Goal: Task Accomplishment & Management: Complete application form

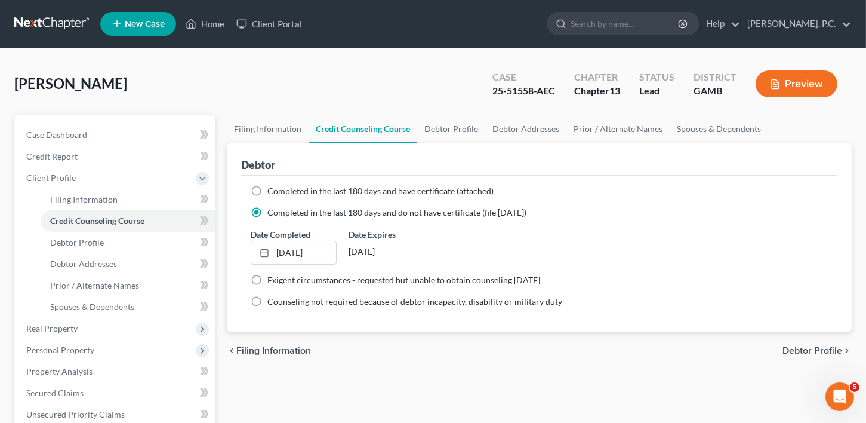
click at [131, 21] on span "New Case" at bounding box center [145, 24] width 40 height 9
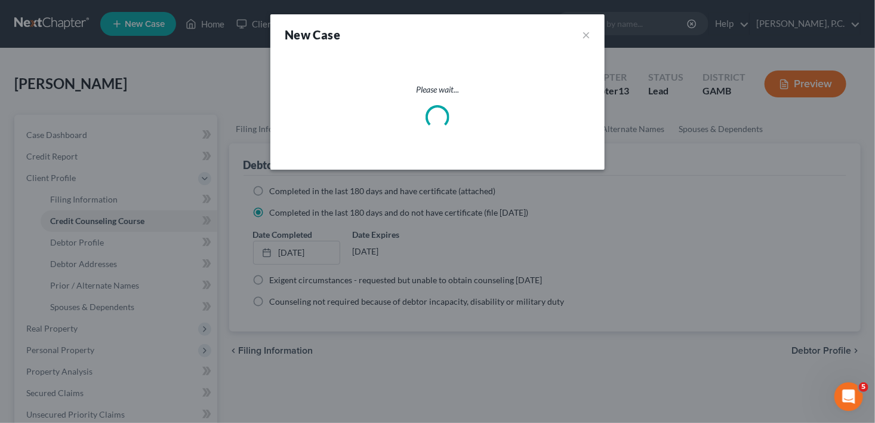
select select "18"
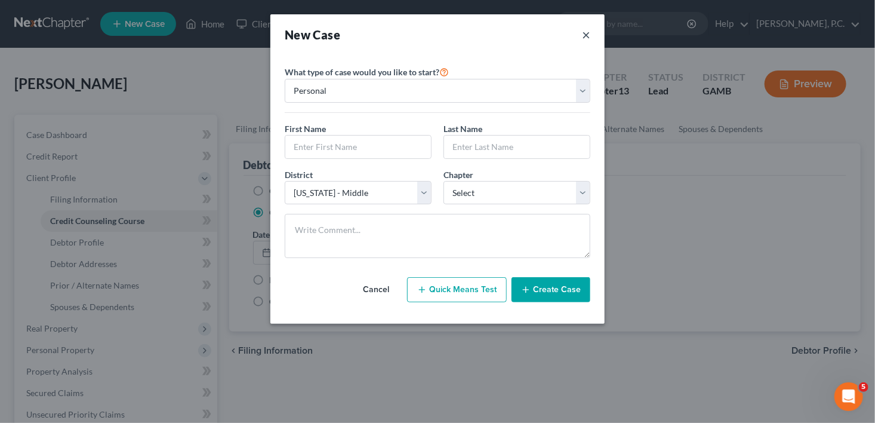
click at [586, 33] on button "×" at bounding box center [586, 34] width 8 height 17
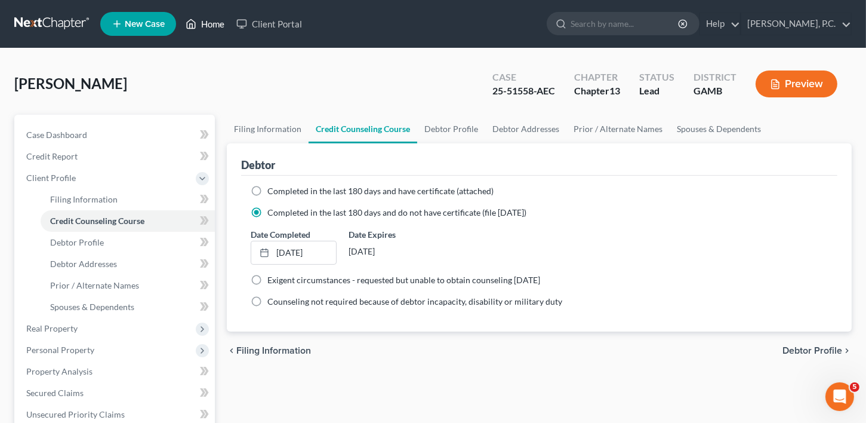
click at [204, 24] on link "Home" at bounding box center [205, 23] width 51 height 21
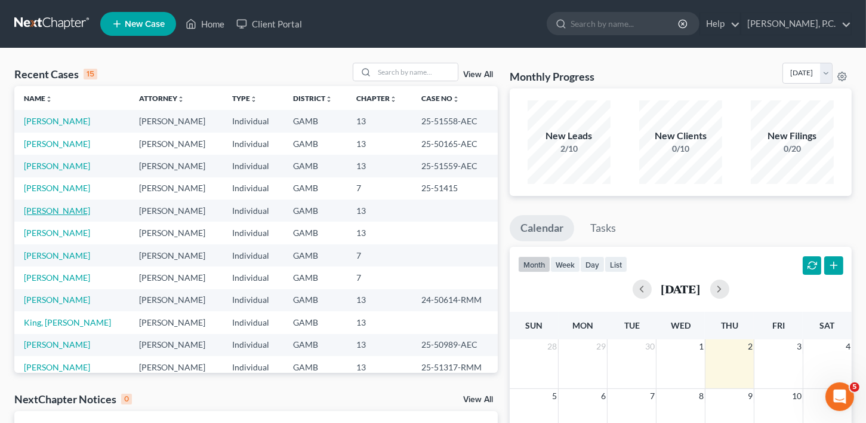
click at [58, 208] on link "[PERSON_NAME]" at bounding box center [57, 210] width 66 height 10
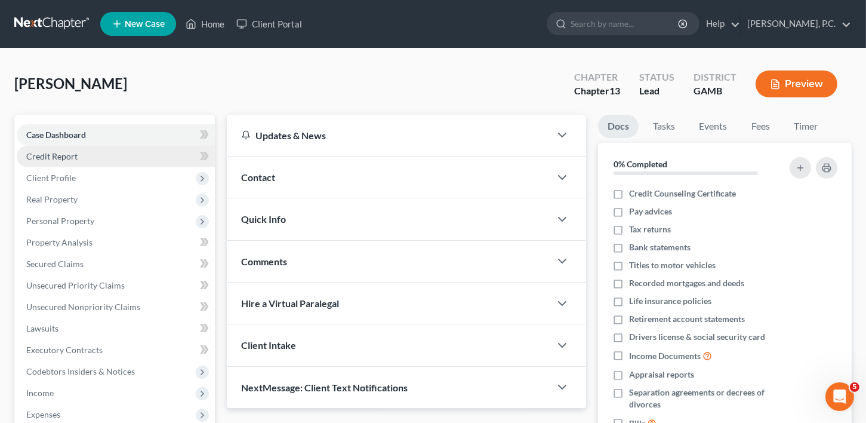
click at [39, 158] on span "Credit Report" at bounding box center [51, 156] width 51 height 10
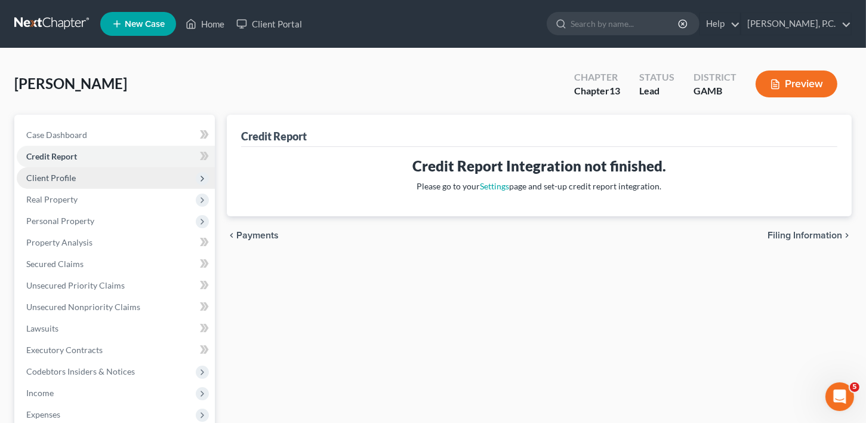
click at [42, 179] on span "Client Profile" at bounding box center [51, 178] width 50 height 10
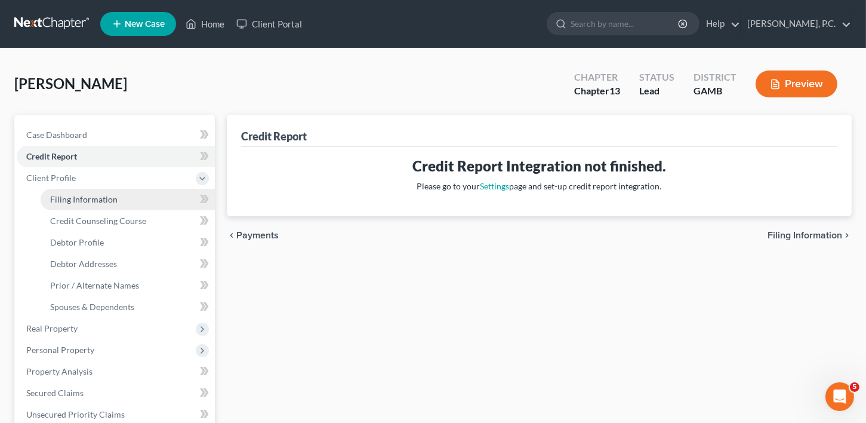
click at [69, 202] on span "Filing Information" at bounding box center [83, 199] width 67 height 10
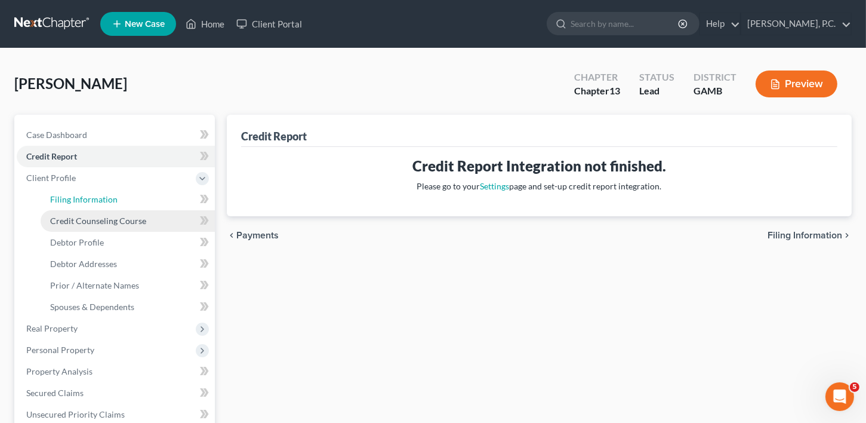
select select "1"
select select "0"
select select "3"
select select "18"
select select "0"
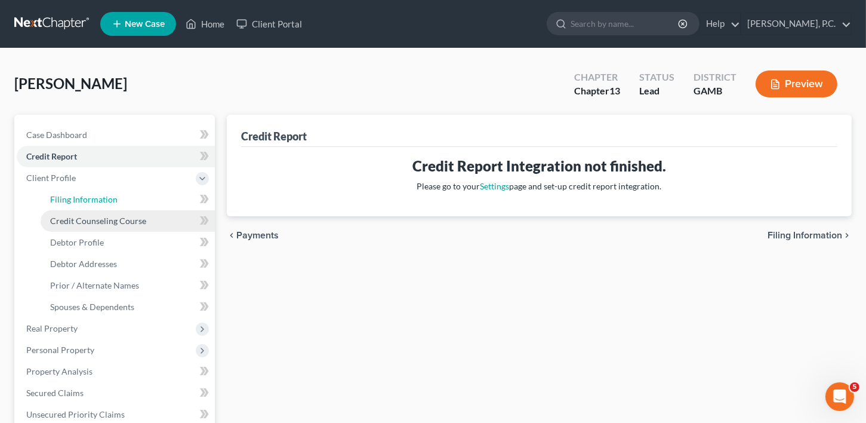
select select "10"
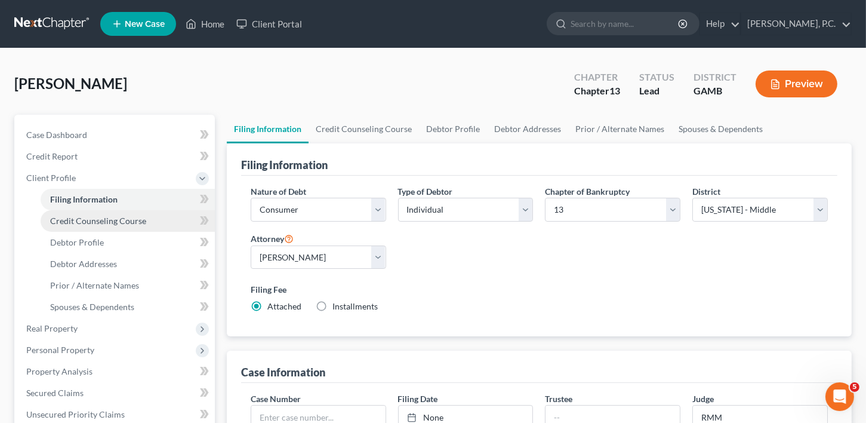
click at [82, 224] on span "Credit Counseling Course" at bounding box center [98, 220] width 96 height 10
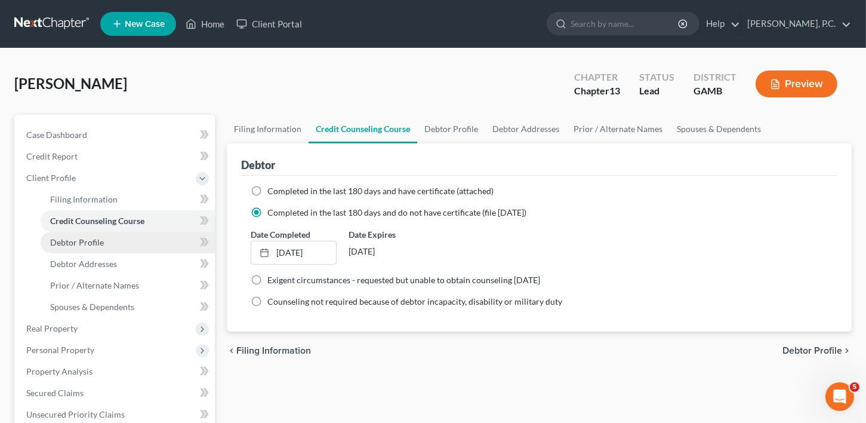
click at [88, 244] on span "Debtor Profile" at bounding box center [77, 242] width 54 height 10
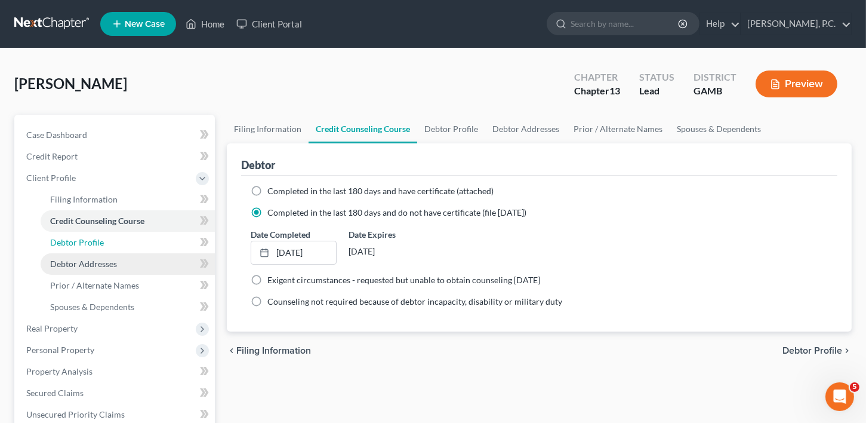
select select "0"
select select "1"
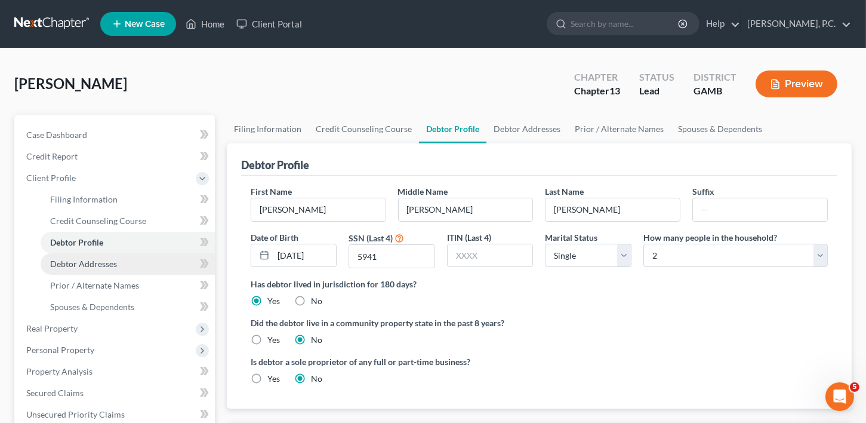
radio input "true"
click at [89, 261] on span "Debtor Addresses" at bounding box center [83, 263] width 67 height 10
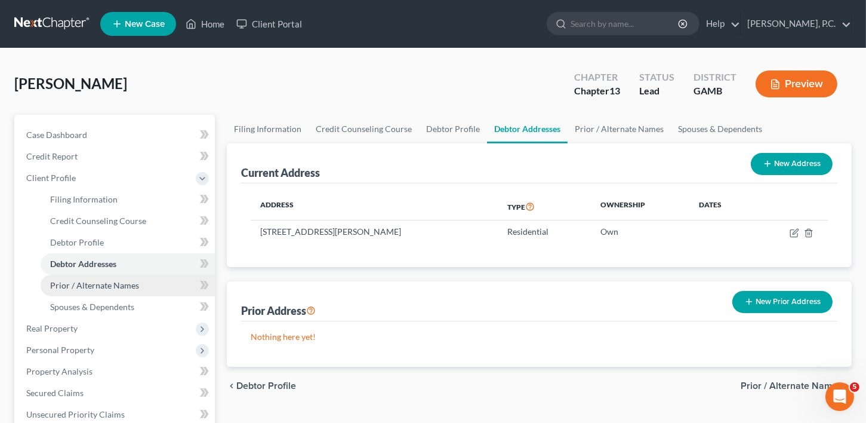
click at [87, 281] on span "Prior / Alternate Names" at bounding box center [94, 285] width 89 height 10
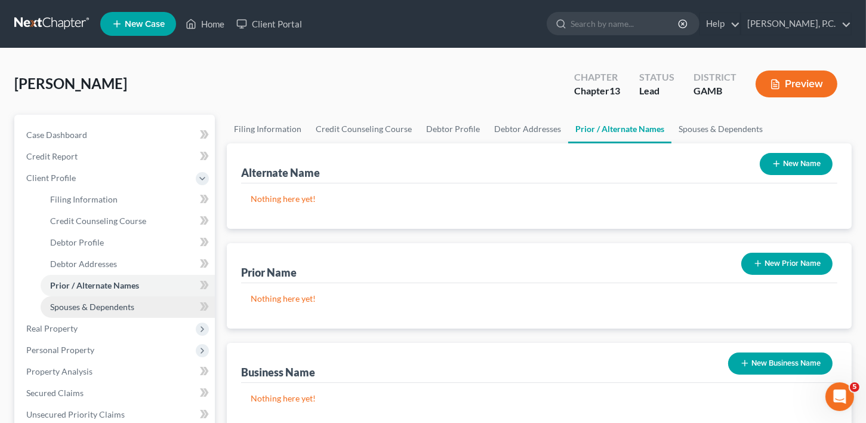
click at [90, 303] on span "Spouses & Dependents" at bounding box center [92, 306] width 84 height 10
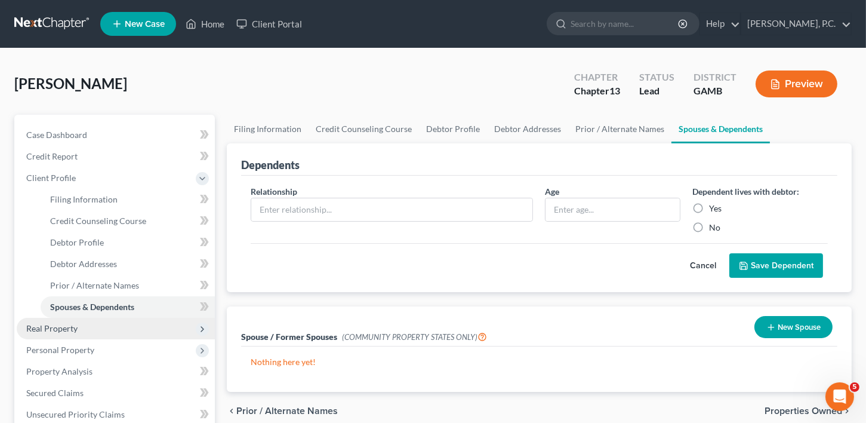
click at [61, 325] on span "Real Property" at bounding box center [51, 328] width 51 height 10
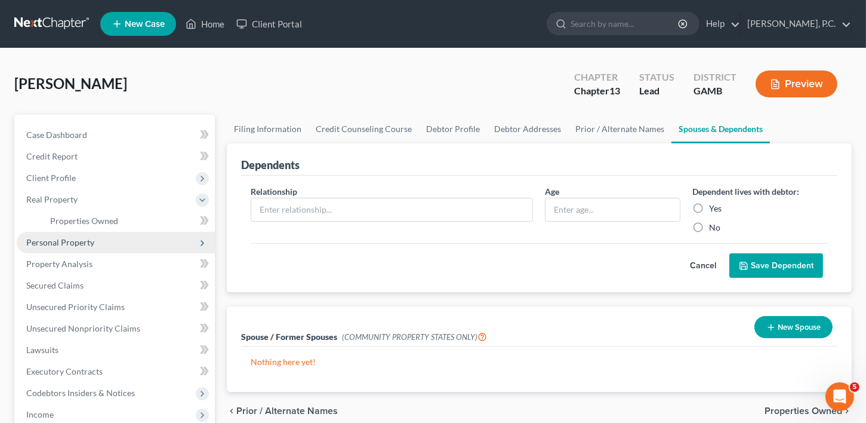
click at [59, 240] on span "Personal Property" at bounding box center [60, 242] width 68 height 10
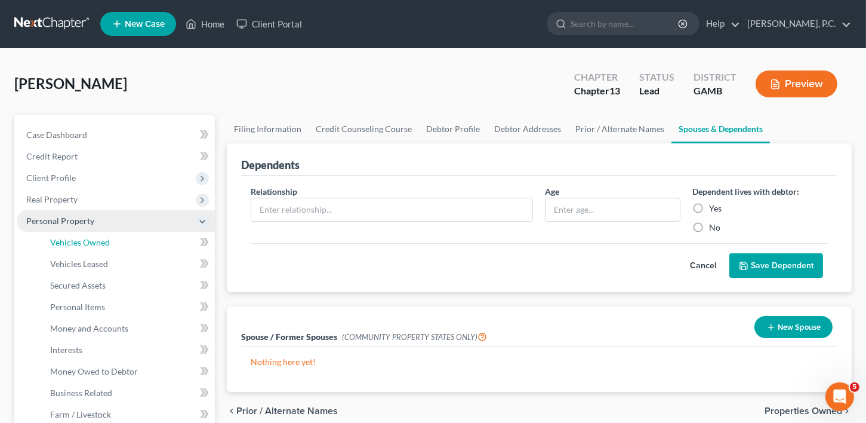
click at [59, 240] on span "Vehicles Owned" at bounding box center [80, 242] width 60 height 10
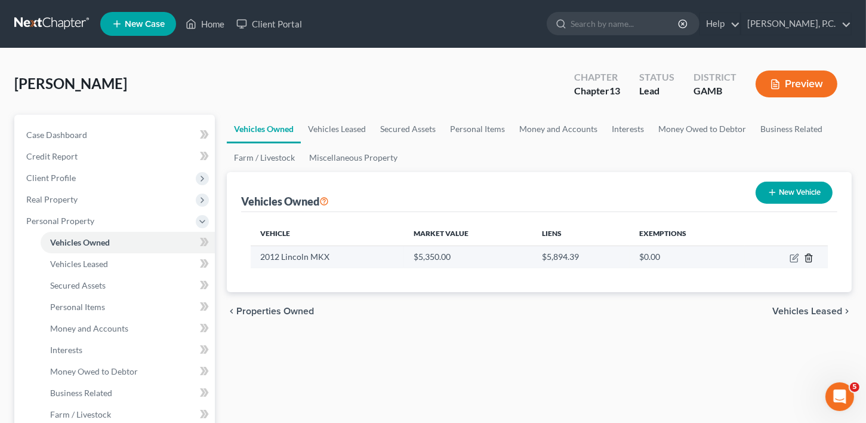
click at [808, 253] on icon "button" at bounding box center [809, 258] width 10 height 10
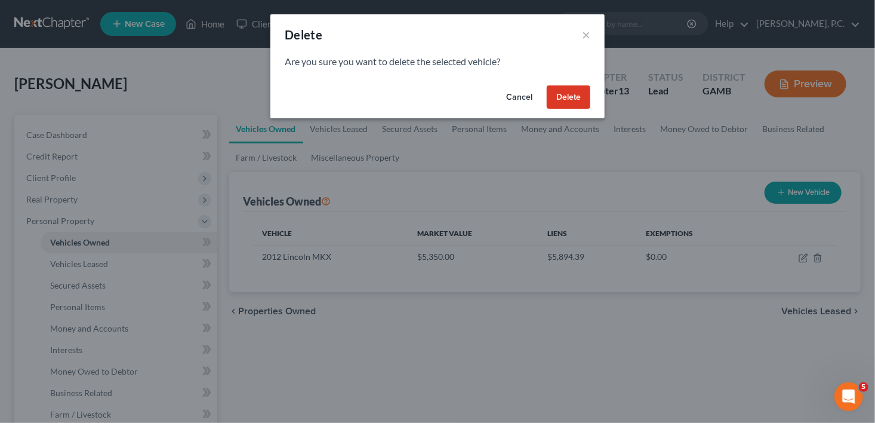
click at [564, 96] on button "Delete" at bounding box center [569, 97] width 44 height 24
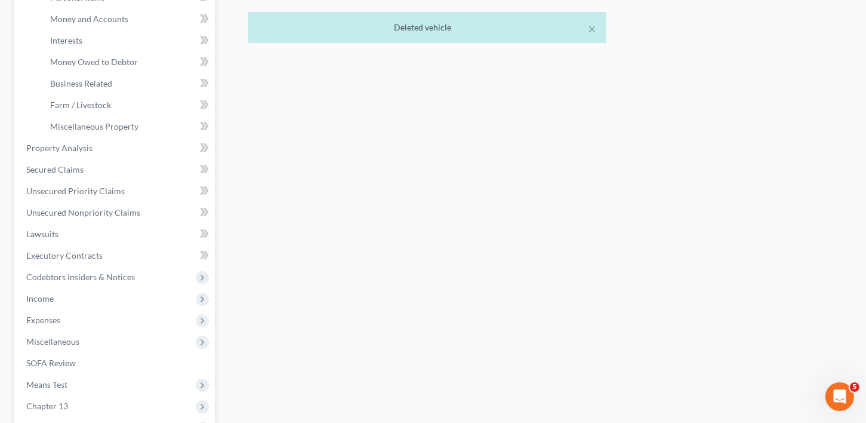
scroll to position [316, 0]
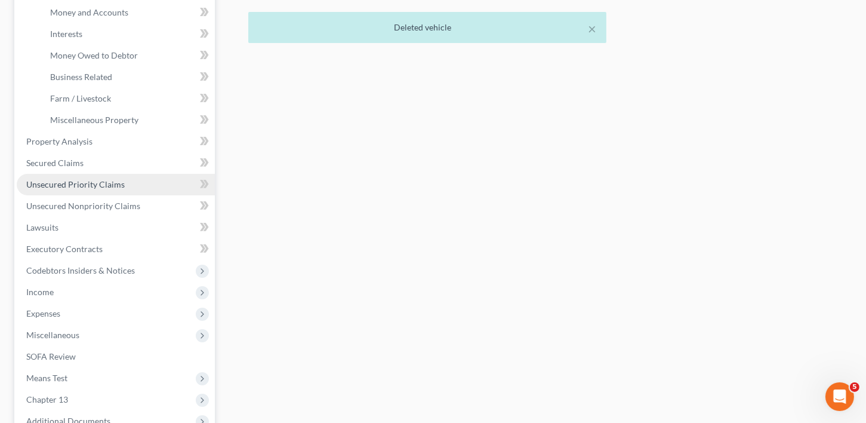
click at [87, 184] on span "Unsecured Priority Claims" at bounding box center [75, 184] width 98 height 10
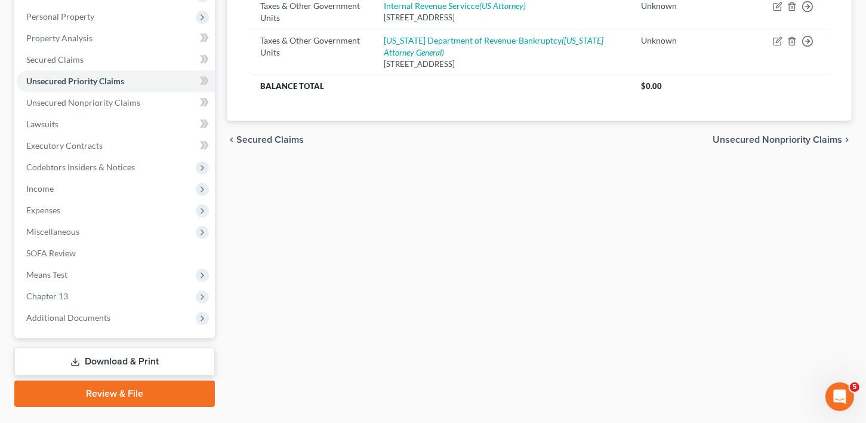
scroll to position [232, 0]
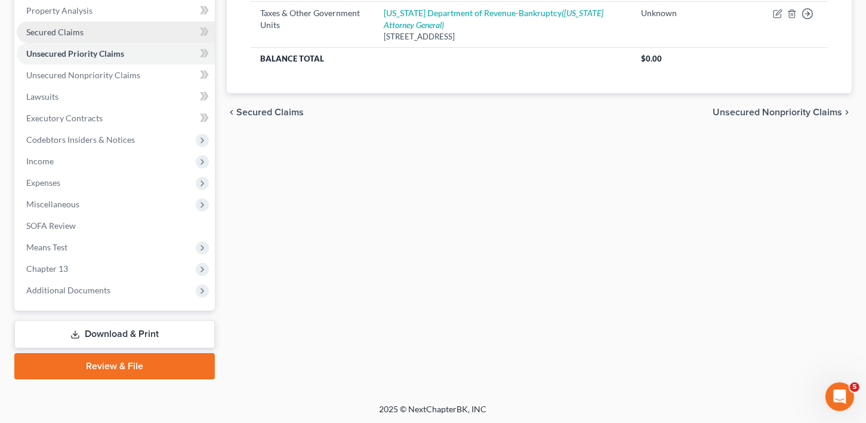
click at [74, 29] on span "Secured Claims" at bounding box center [54, 32] width 57 height 10
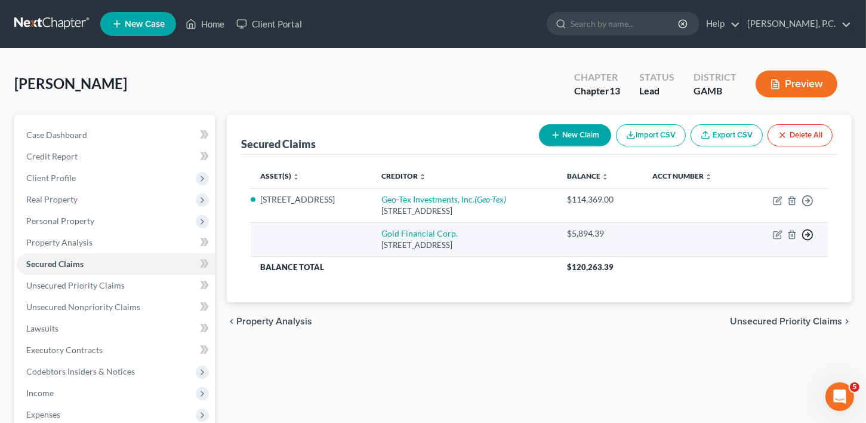
click at [806, 232] on icon "button" at bounding box center [808, 235] width 12 height 12
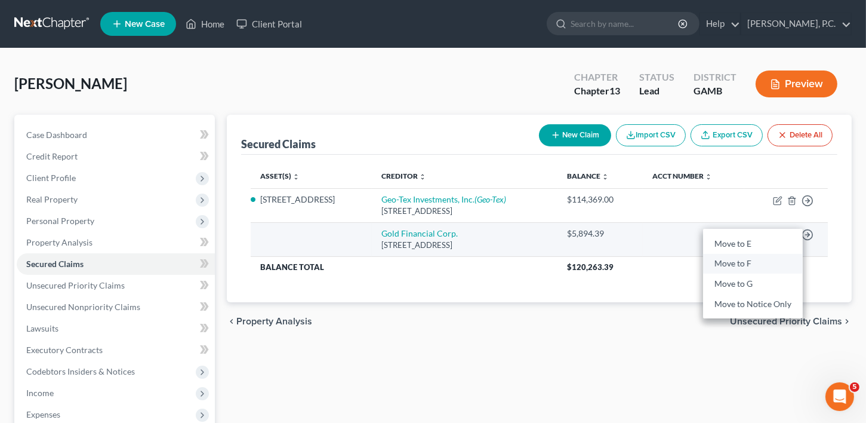
click at [745, 258] on link "Move to F" at bounding box center [753, 264] width 100 height 20
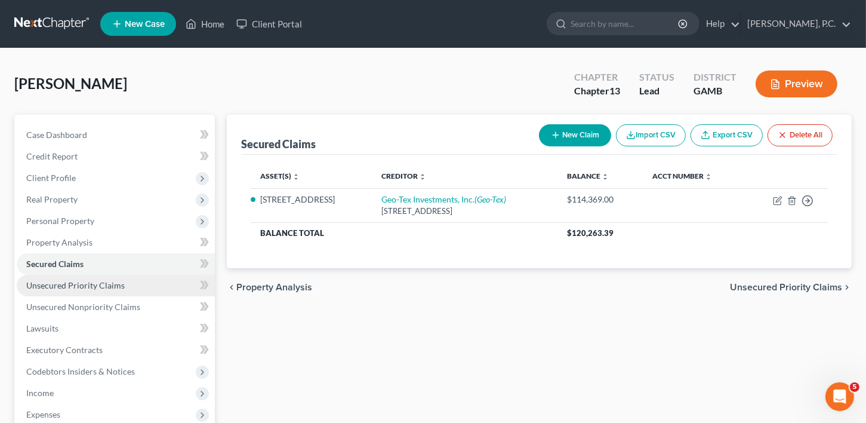
click at [70, 283] on span "Unsecured Priority Claims" at bounding box center [75, 285] width 98 height 10
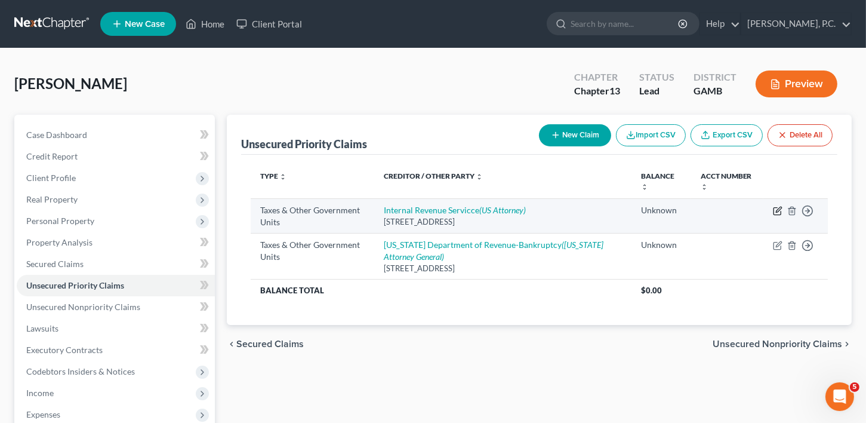
click at [778, 208] on icon "button" at bounding box center [777, 211] width 7 height 7
select select "0"
select select "39"
select select "0"
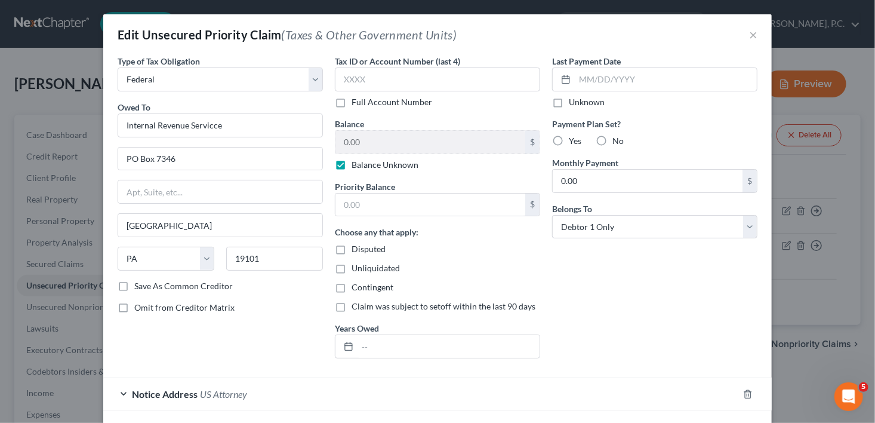
click at [352, 161] on label "Balance Unknown" at bounding box center [385, 165] width 67 height 12
click at [356, 161] on input "Balance Unknown" at bounding box center [360, 163] width 8 height 8
checkbox input "false"
type input "220.90"
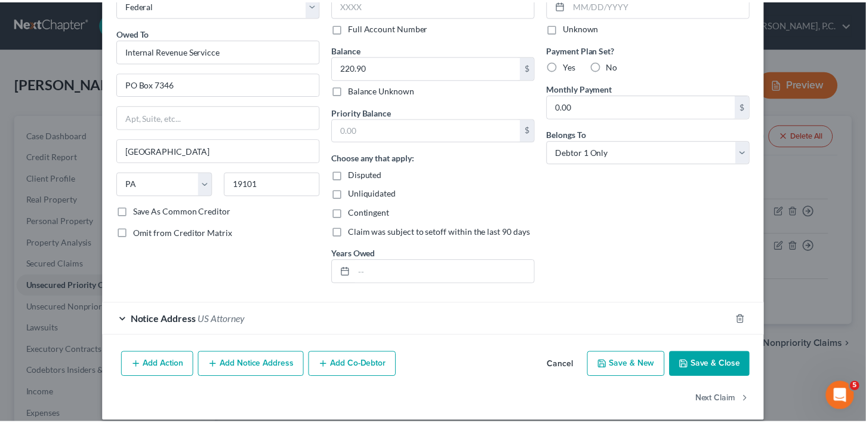
scroll to position [86, 0]
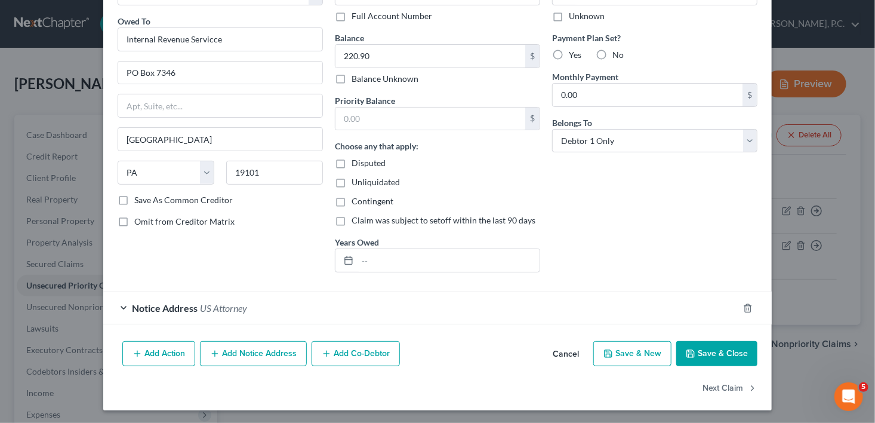
click at [693, 358] on button "Save & Close" at bounding box center [716, 353] width 81 height 25
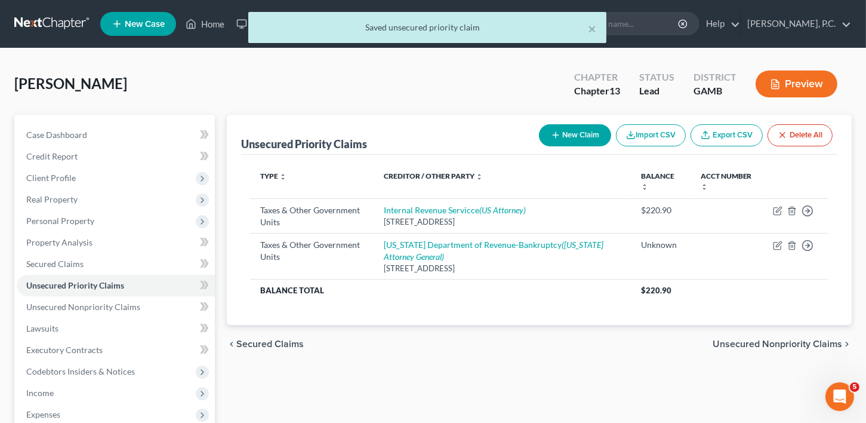
click at [800, 343] on span "Unsecured Nonpriority Claims" at bounding box center [778, 344] width 130 height 10
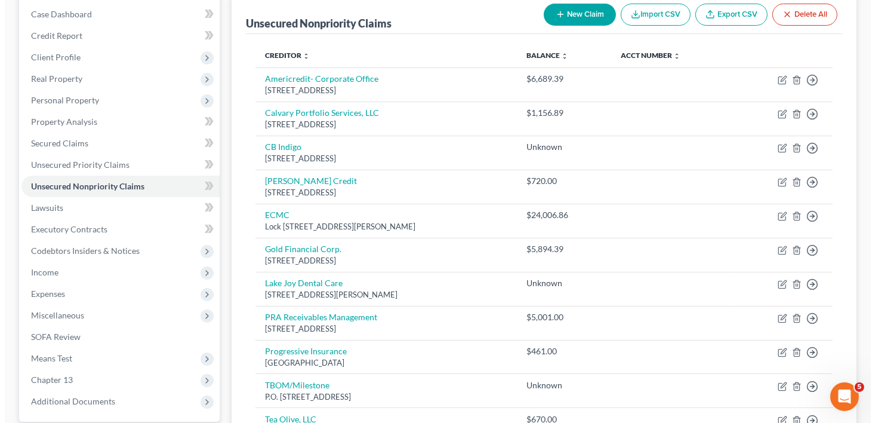
scroll to position [119, 0]
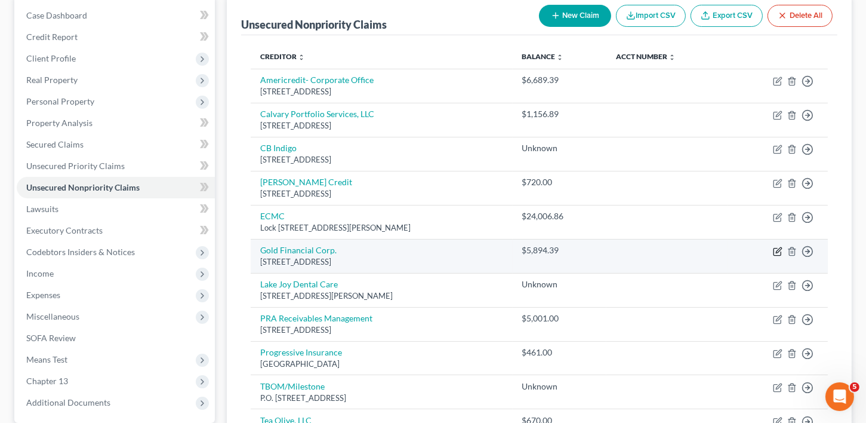
click at [774, 248] on icon "button" at bounding box center [777, 251] width 7 height 7
select select "9"
select select "0"
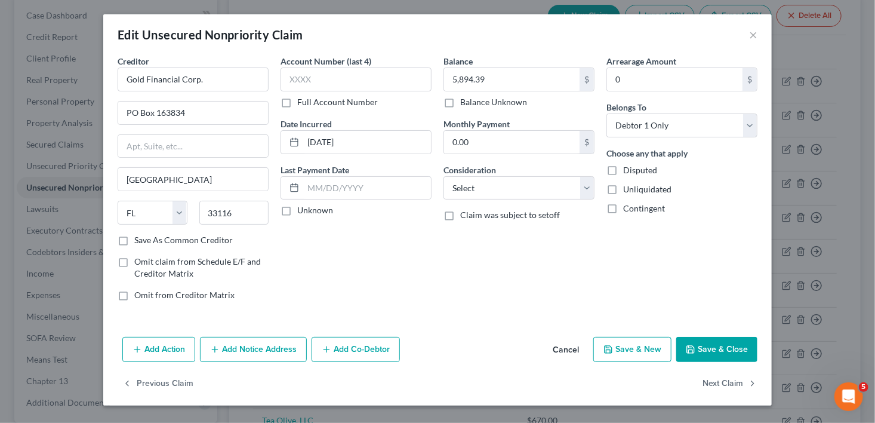
click at [138, 351] on icon "button" at bounding box center [138, 349] width 10 height 10
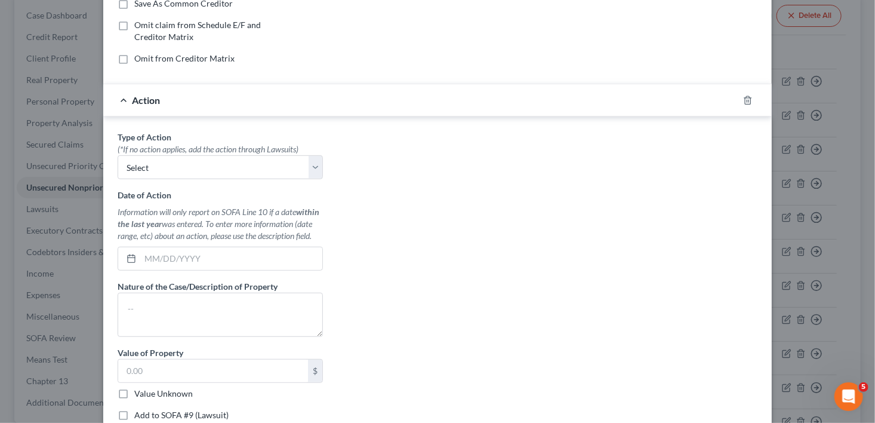
scroll to position [239, 0]
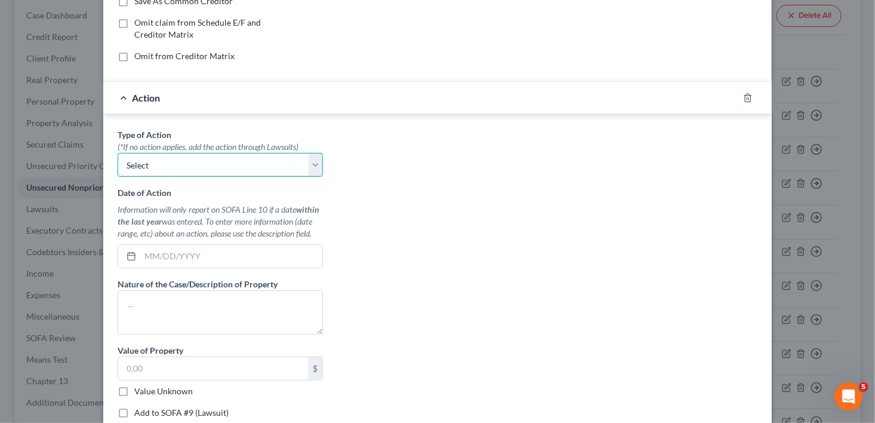
click at [149, 170] on select "Select Repossession Garnishment Foreclosure Personal Injury Attached, Seized, O…" at bounding box center [220, 165] width 205 height 24
select select "0"
click at [118, 153] on select "Select Repossession Garnishment Foreclosure Personal Injury Attached, Seized, O…" at bounding box center [220, 165] width 205 height 24
click at [158, 261] on input "text" at bounding box center [231, 256] width 182 height 23
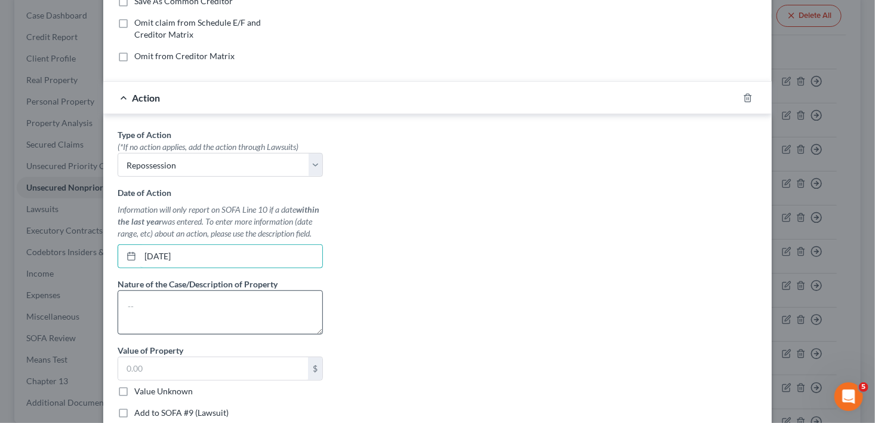
type input "[DATE]"
click at [138, 307] on textarea at bounding box center [220, 312] width 205 height 44
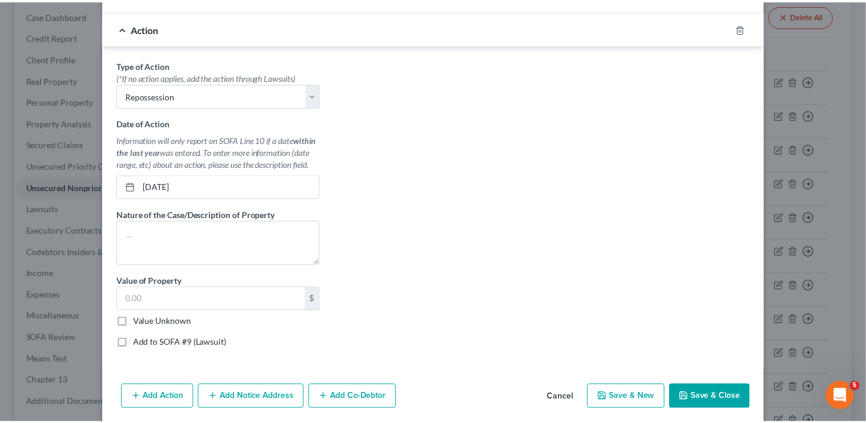
scroll to position [350, 0]
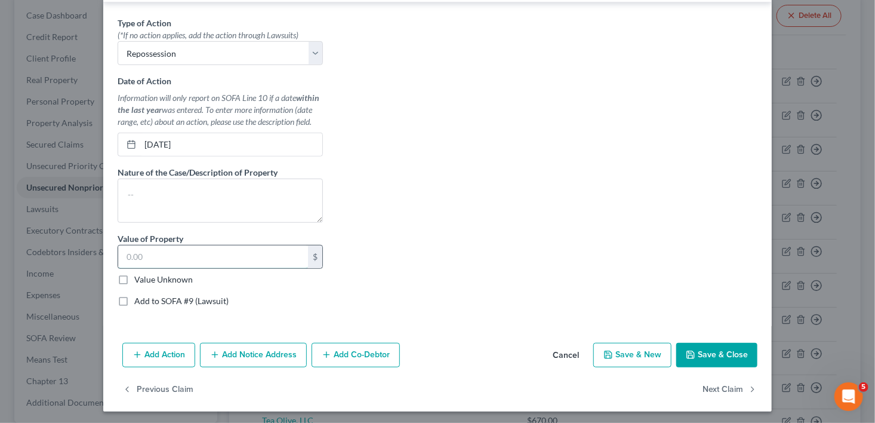
click at [149, 247] on input "text" at bounding box center [213, 256] width 190 height 23
type input "5,894.39"
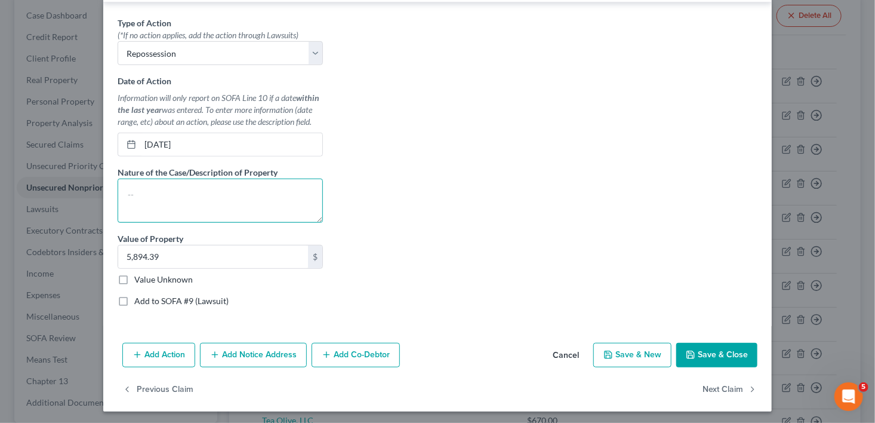
click at [146, 202] on textarea at bounding box center [220, 200] width 205 height 44
type textarea "r"
type textarea "Repossession of vehicle"
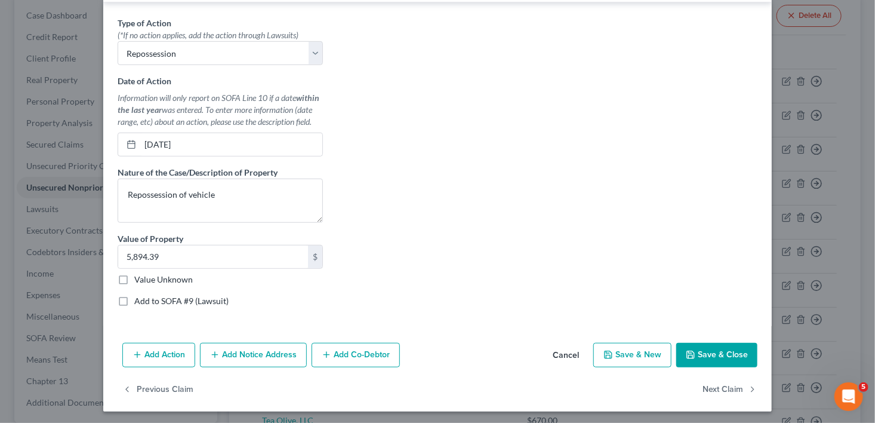
click at [716, 348] on button "Save & Close" at bounding box center [716, 355] width 81 height 25
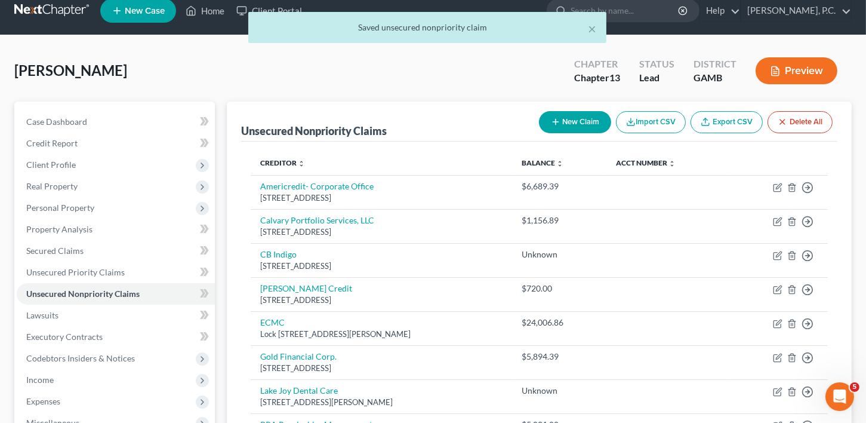
scroll to position [0, 0]
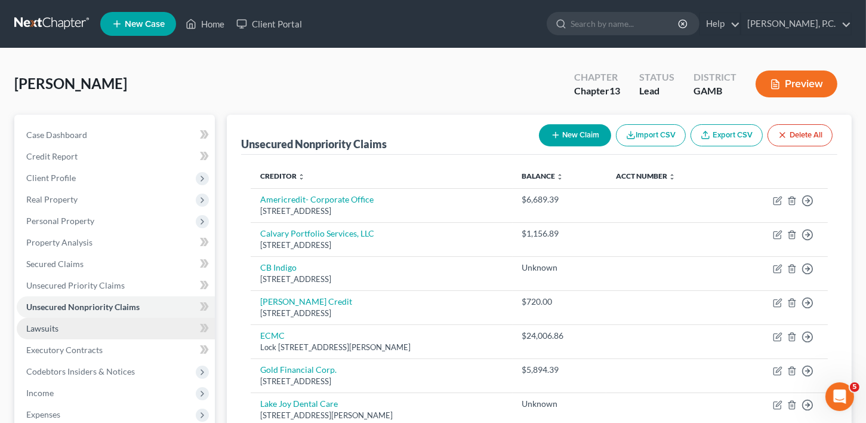
click at [46, 329] on span "Lawsuits" at bounding box center [42, 328] width 32 height 10
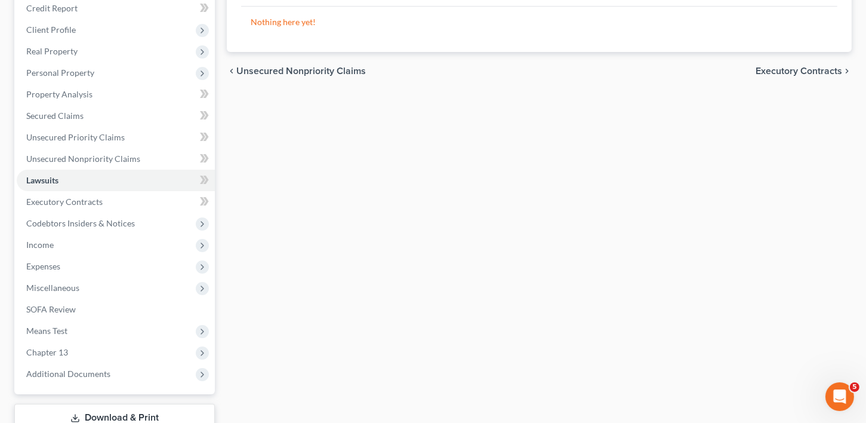
scroll to position [148, 0]
click at [47, 289] on span "Miscellaneous" at bounding box center [52, 287] width 53 height 10
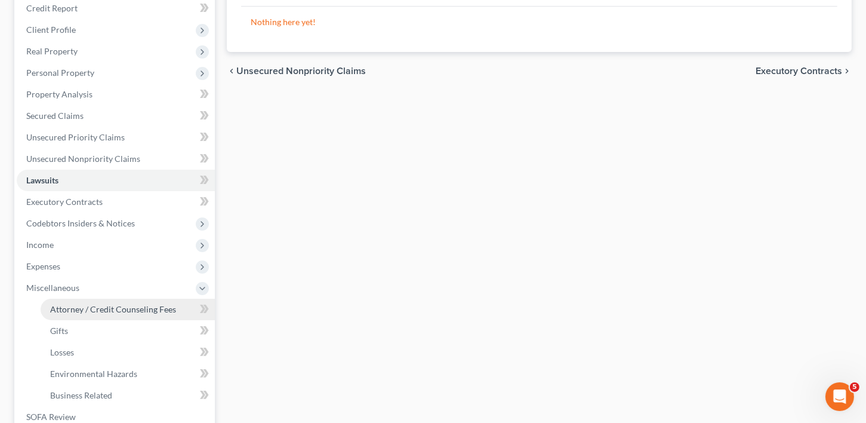
click at [109, 308] on span "Attorney / Credit Counseling Fees" at bounding box center [113, 309] width 126 height 10
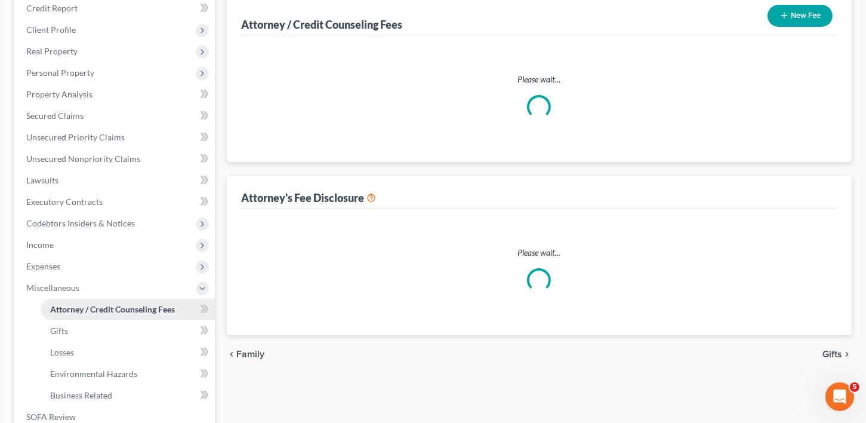
scroll to position [3, 0]
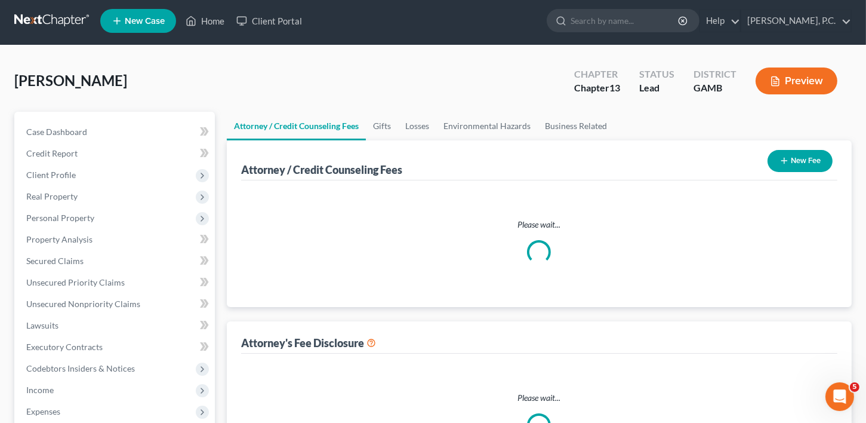
select select "0"
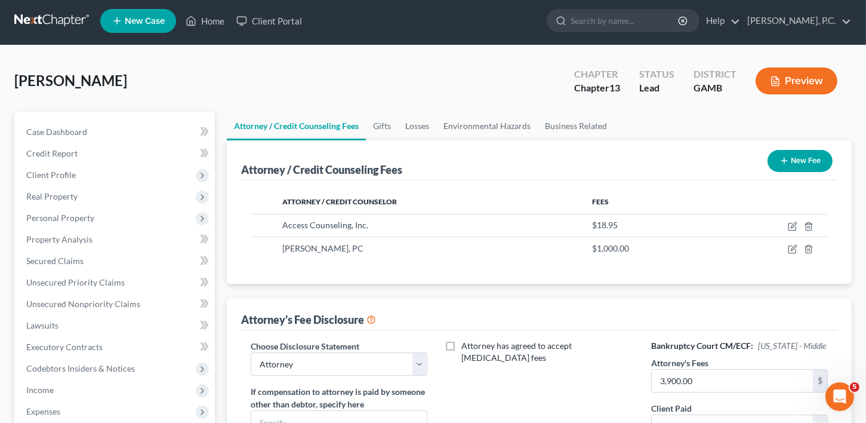
scroll to position [0, 0]
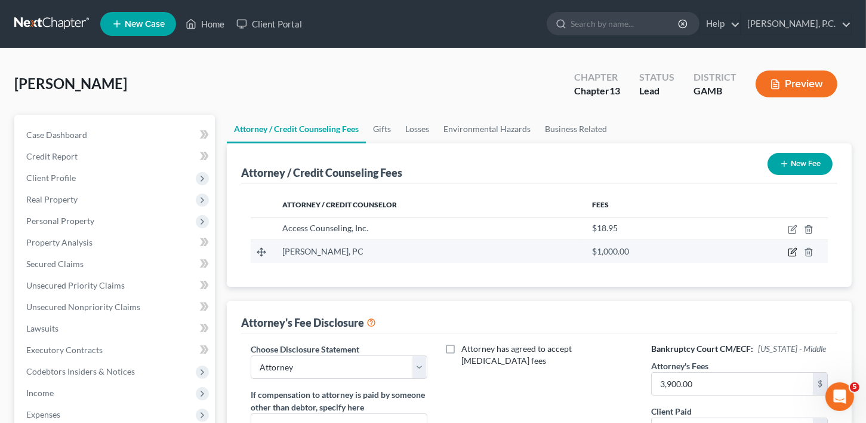
click at [795, 248] on icon "button" at bounding box center [793, 250] width 5 height 5
select select "10"
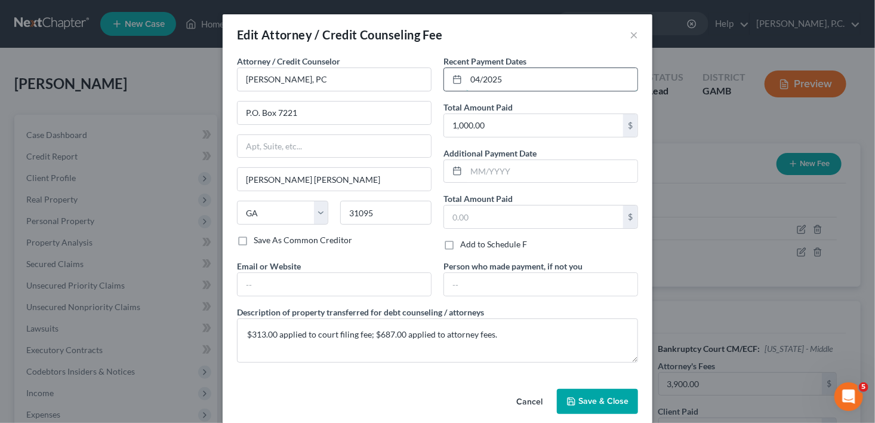
drag, startPoint x: 512, startPoint y: 79, endPoint x: 456, endPoint y: 85, distance: 56.4
click at [456, 85] on div "04/2025" at bounding box center [541, 79] width 195 height 24
type input "10/2025"
drag, startPoint x: 583, startPoint y: 391, endPoint x: 590, endPoint y: 385, distance: 8.9
click at [584, 391] on button "Save & Close" at bounding box center [597, 401] width 81 height 25
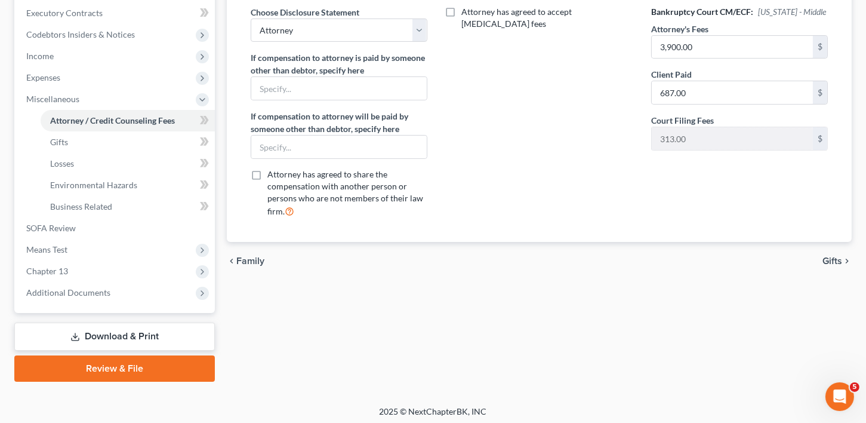
scroll to position [338, 0]
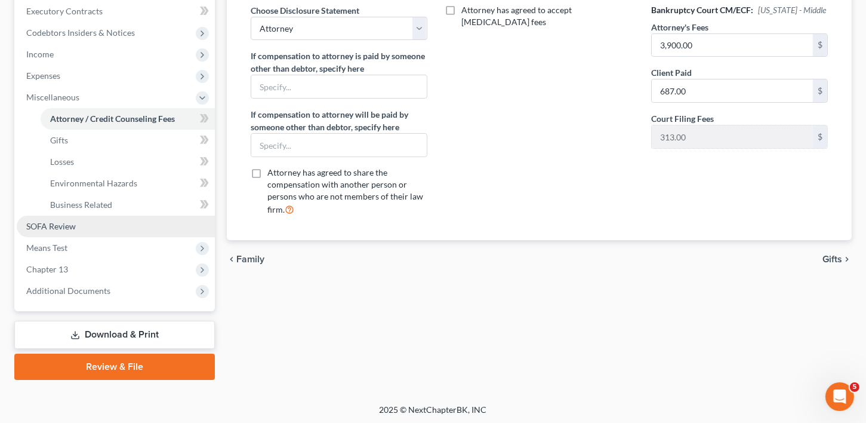
click at [54, 225] on span "SOFA Review" at bounding box center [51, 226] width 50 height 10
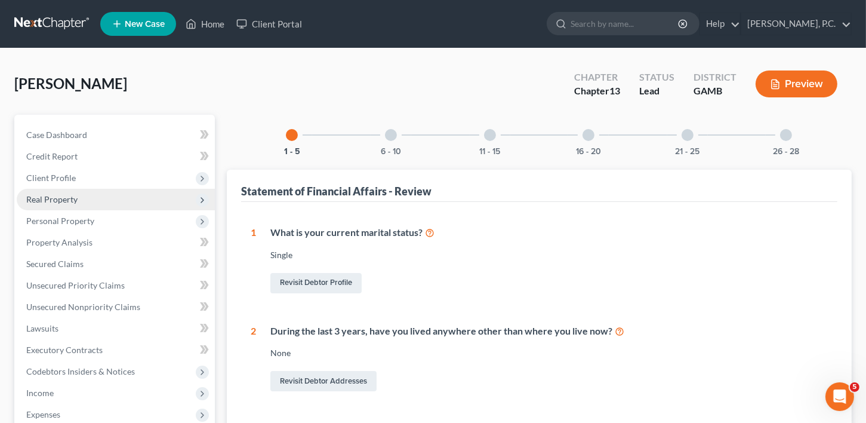
click at [66, 202] on span "Real Property" at bounding box center [51, 199] width 51 height 10
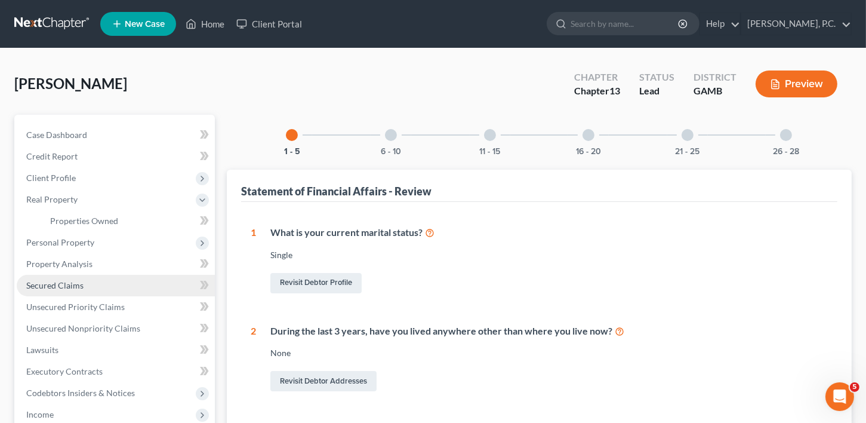
click at [58, 285] on span "Secured Claims" at bounding box center [54, 285] width 57 height 10
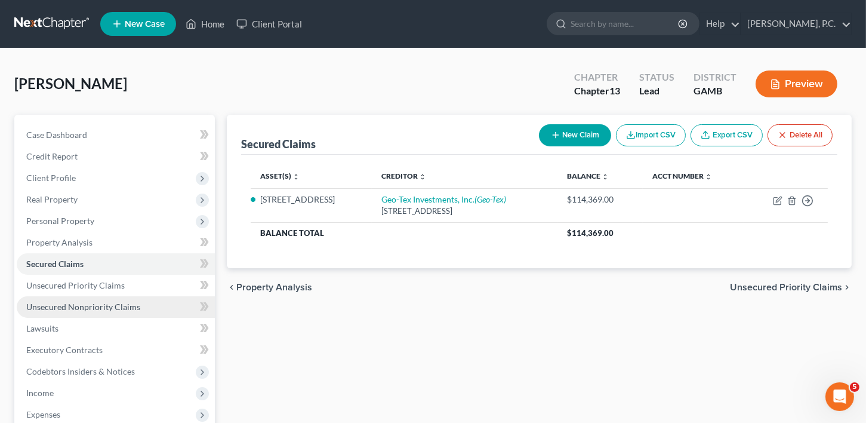
click at [80, 312] on link "Unsecured Nonpriority Claims" at bounding box center [116, 306] width 198 height 21
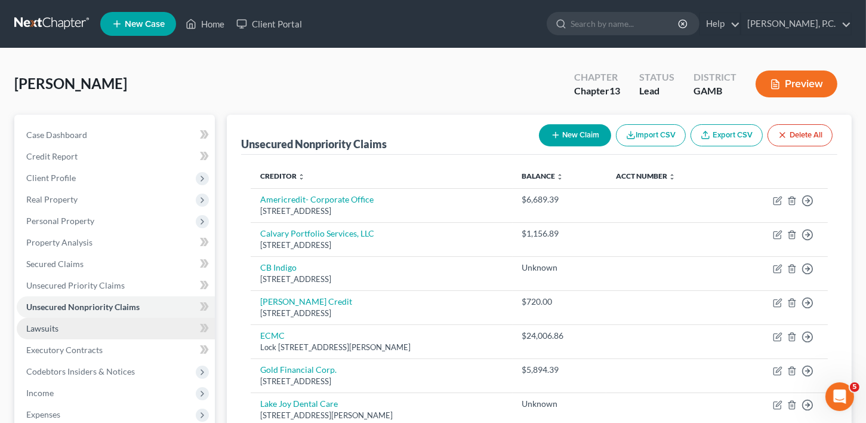
click at [42, 325] on span "Lawsuits" at bounding box center [42, 328] width 32 height 10
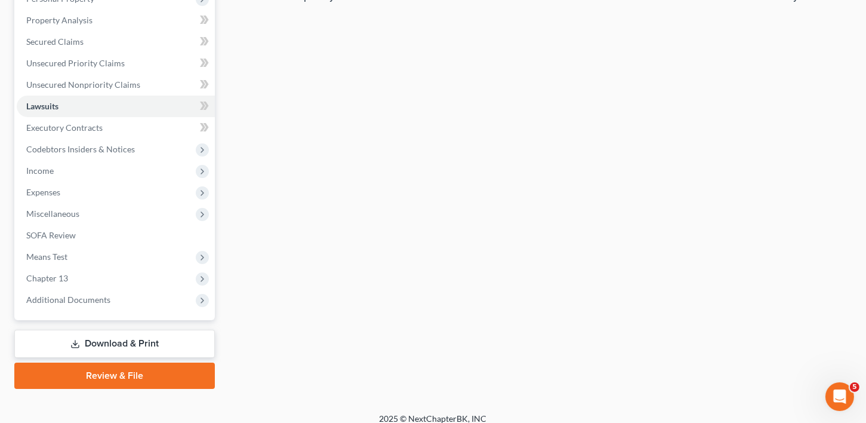
scroll to position [232, 0]
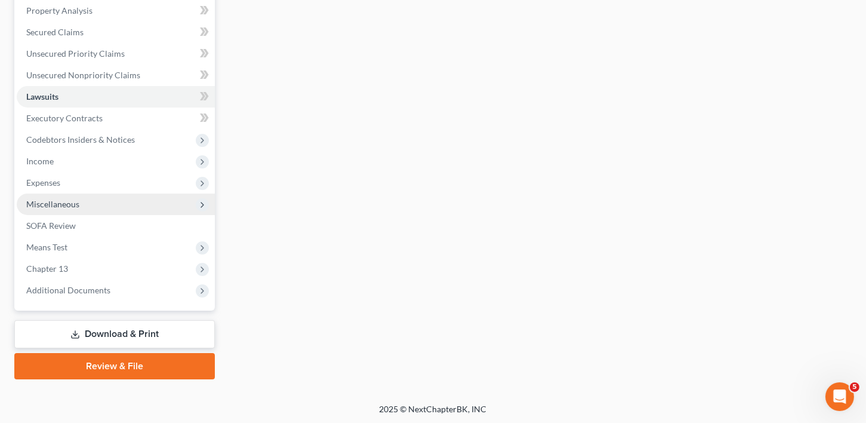
click at [61, 202] on span "Miscellaneous" at bounding box center [52, 204] width 53 height 10
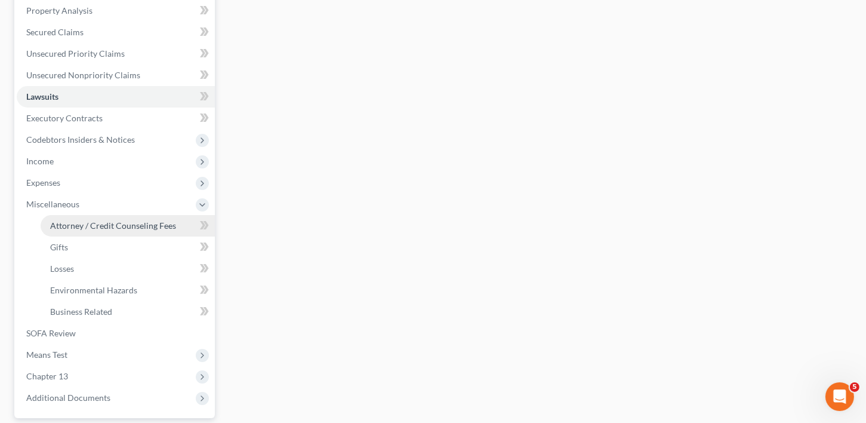
click at [92, 224] on span "Attorney / Credit Counseling Fees" at bounding box center [113, 225] width 126 height 10
select select "0"
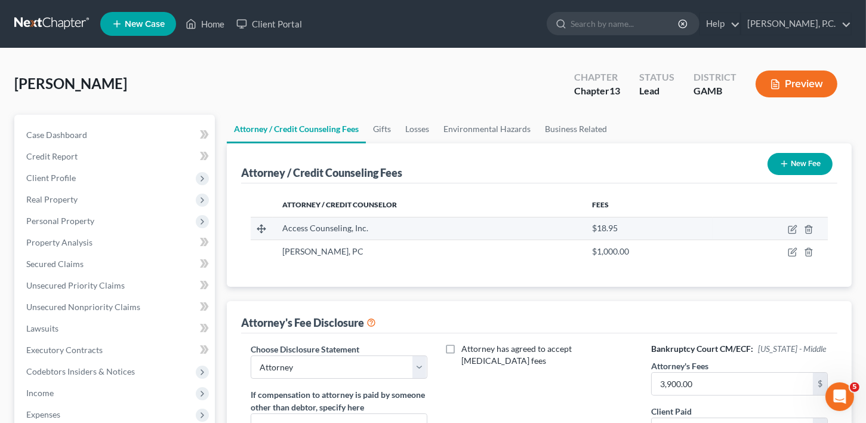
click at [792, 221] on td at bounding box center [770, 228] width 115 height 23
click at [791, 225] on icon "button" at bounding box center [793, 229] width 10 height 10
select select "4"
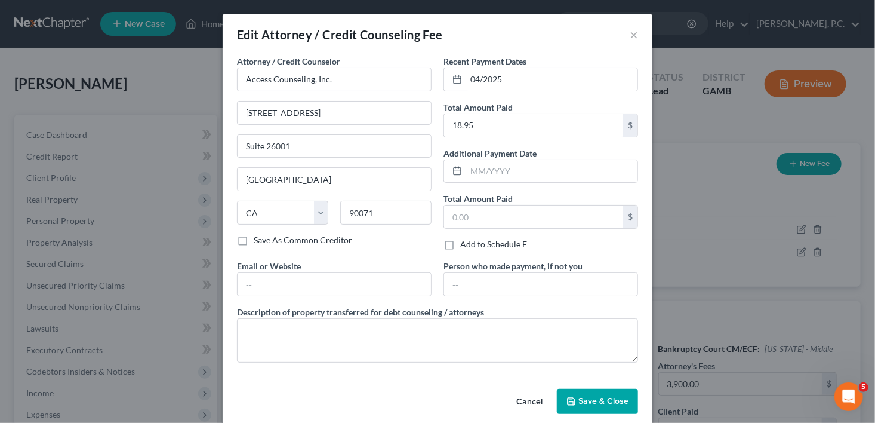
click at [601, 396] on span "Save & Close" at bounding box center [603, 401] width 50 height 10
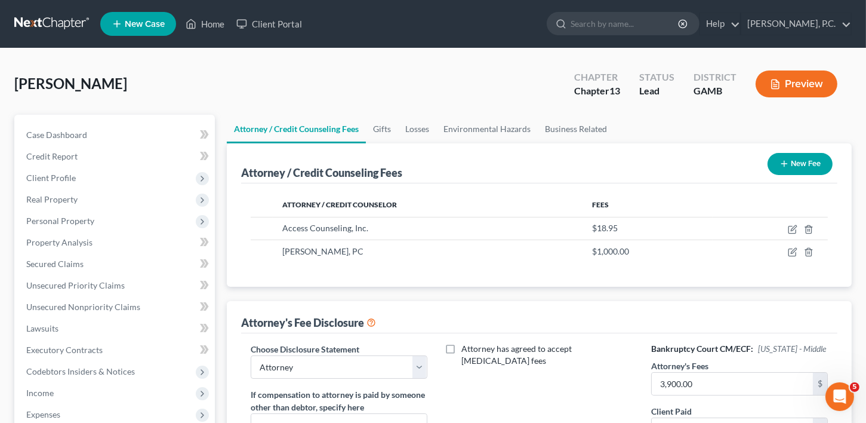
click at [141, 17] on link "New Case" at bounding box center [138, 24] width 76 height 24
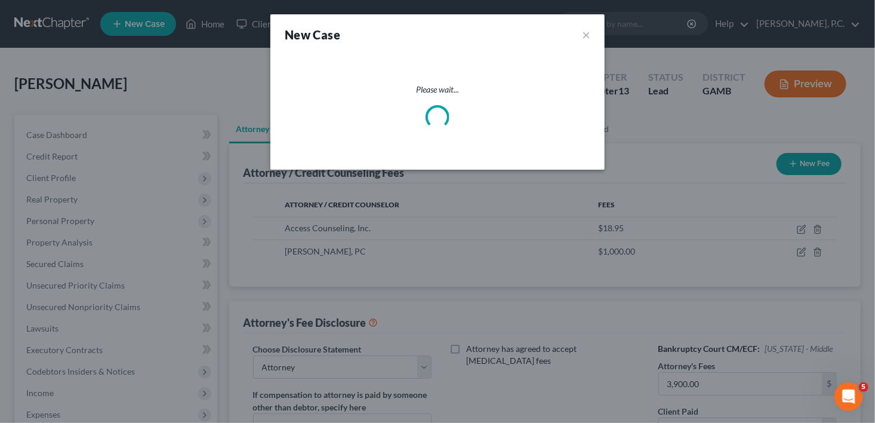
select select "18"
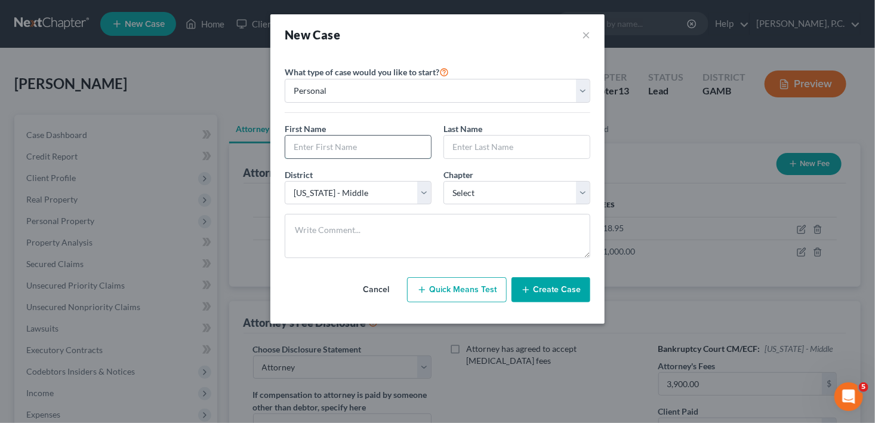
click at [374, 153] on input "text" at bounding box center [358, 147] width 146 height 23
type input "[PERSON_NAME]"
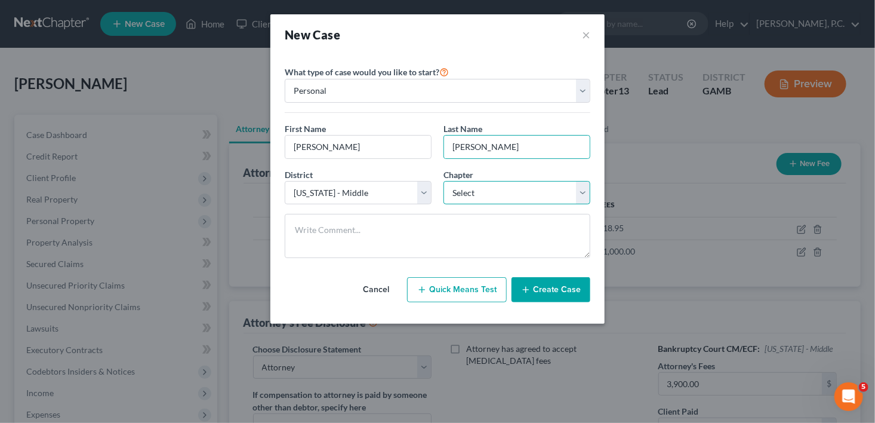
click at [484, 196] on select "Select 7 11 12 13" at bounding box center [517, 193] width 147 height 24
select select "3"
click at [444, 181] on select "Select 7 11 12 13" at bounding box center [517, 193] width 147 height 24
click at [558, 295] on button "Create Case" at bounding box center [551, 289] width 79 height 25
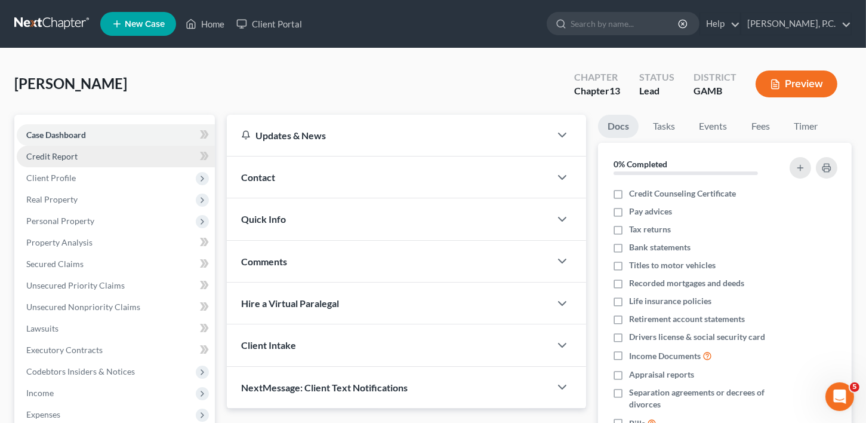
click at [39, 156] on span "Credit Report" at bounding box center [51, 156] width 51 height 10
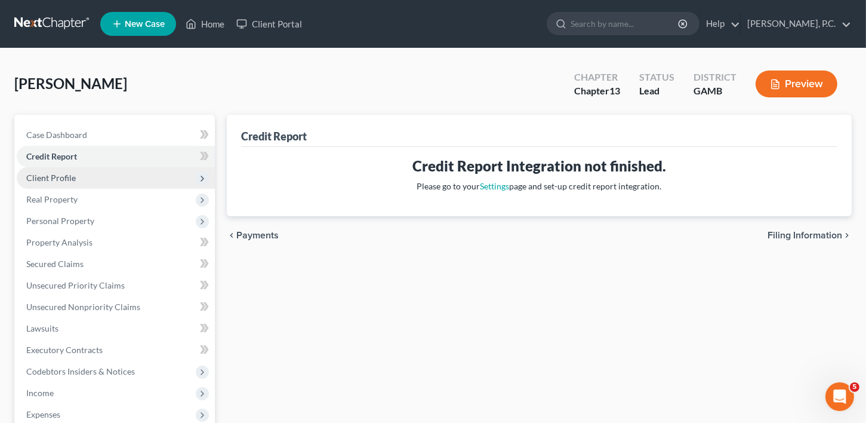
click at [48, 177] on span "Client Profile" at bounding box center [51, 178] width 50 height 10
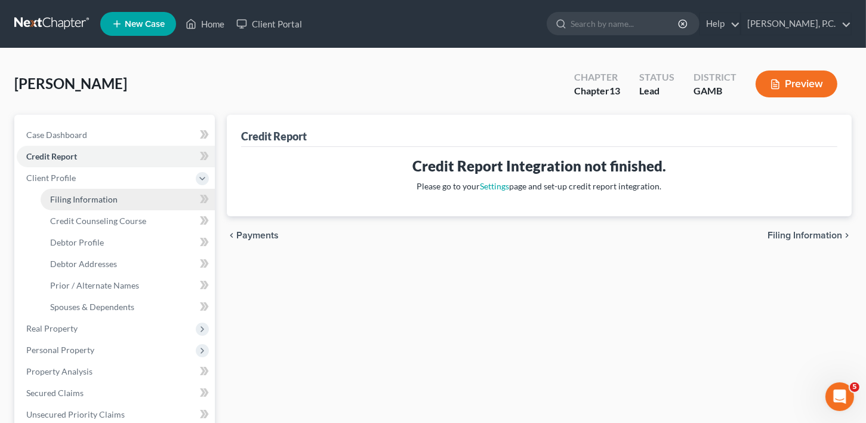
click at [60, 198] on span "Filing Information" at bounding box center [83, 199] width 67 height 10
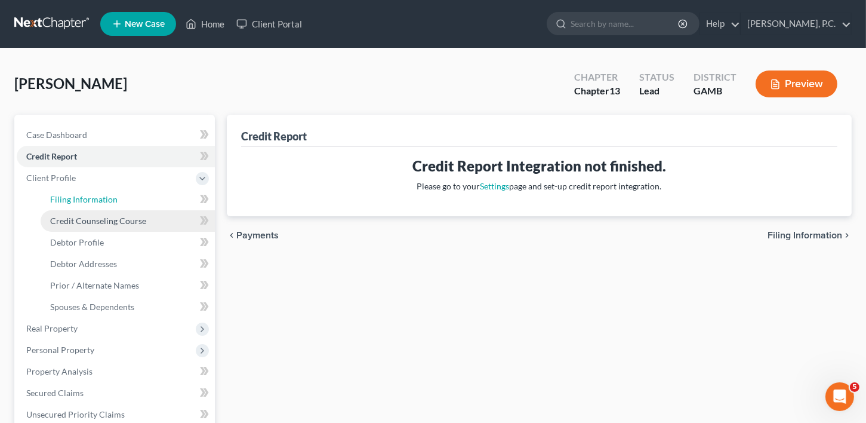
select select "1"
select select "0"
select select "3"
select select "18"
select select "10"
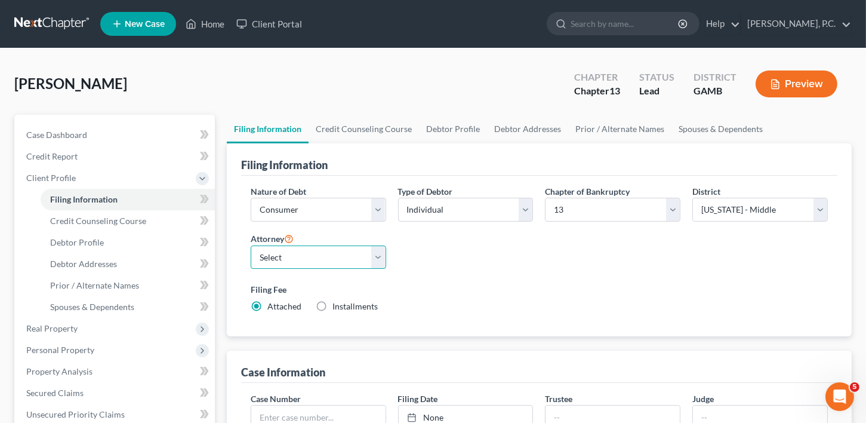
click at [283, 264] on select "Select [PERSON_NAME]" at bounding box center [319, 257] width 136 height 24
select select "0"
click at [251, 245] on select "Select [PERSON_NAME]" at bounding box center [319, 257] width 136 height 24
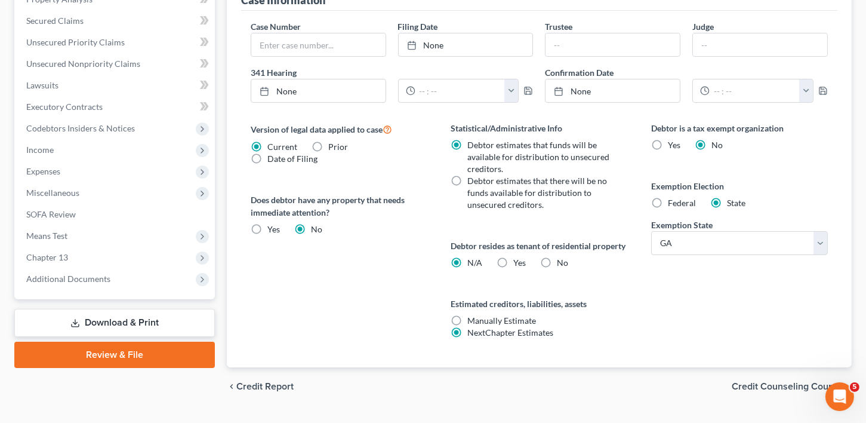
scroll to position [387, 0]
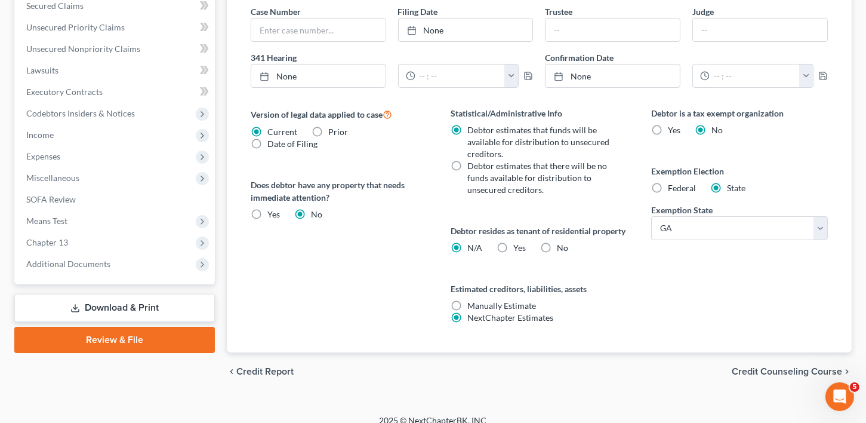
drag, startPoint x: 790, startPoint y: 378, endPoint x: 618, endPoint y: 345, distance: 175.7
click at [790, 376] on span "Credit Counseling Course" at bounding box center [787, 372] width 110 height 10
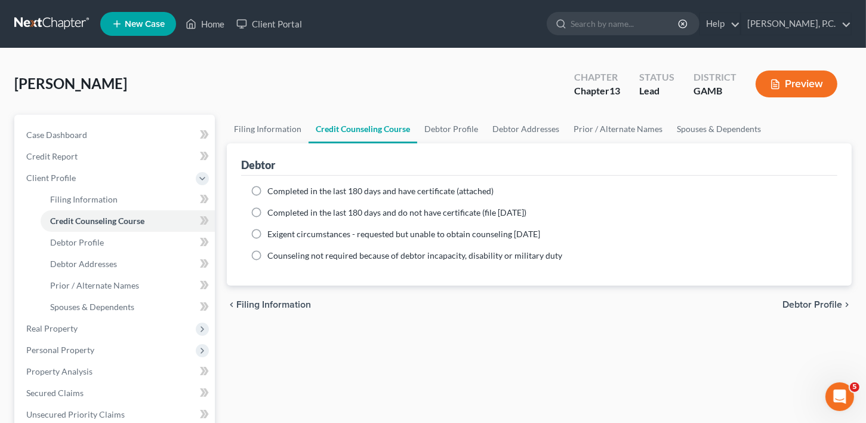
click at [267, 210] on label "Completed in the last 180 days and do not have certificate (file [DATE])" at bounding box center [396, 213] width 259 height 12
click at [272, 210] on input "Completed in the last 180 days and do not have certificate (file [DATE])" at bounding box center [276, 211] width 8 height 8
radio input "true"
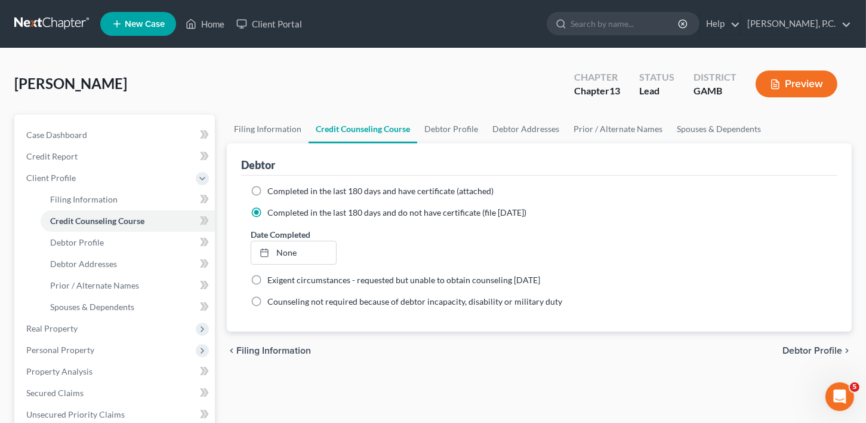
click at [815, 350] on span "Debtor Profile" at bounding box center [813, 351] width 60 height 10
select select "0"
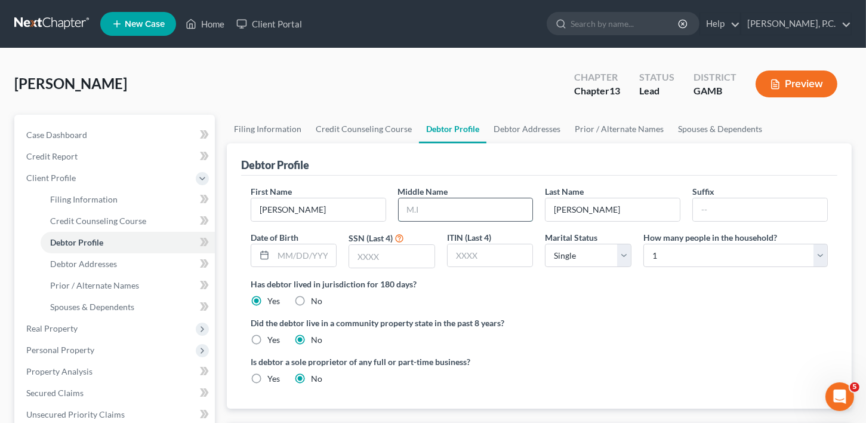
click at [420, 215] on input "text" at bounding box center [466, 209] width 134 height 23
type input "E"
click at [295, 258] on input "text" at bounding box center [304, 255] width 63 height 23
type input "[DATE]"
click at [360, 257] on input "text" at bounding box center [391, 256] width 85 height 23
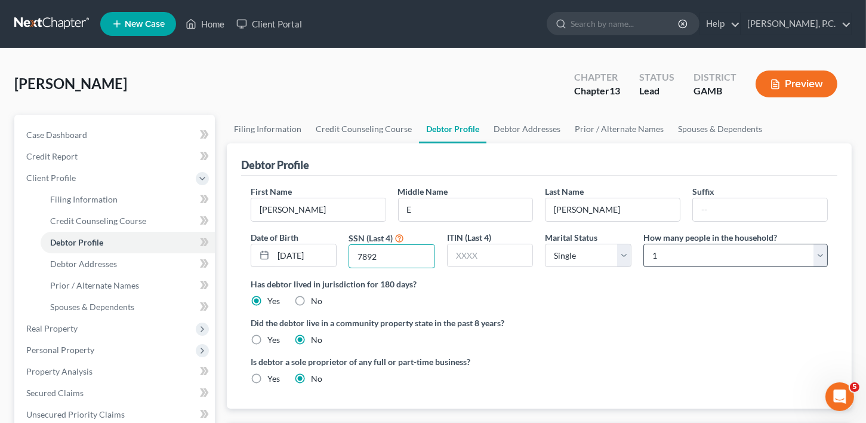
type input "7892"
click at [694, 261] on select "Select 1 2 3 4 5 6 7 8 9 10 11 12 13 14 15 16 17 18 19 20" at bounding box center [735, 256] width 184 height 24
drag, startPoint x: 580, startPoint y: 241, endPoint x: 578, endPoint y: 247, distance: 6.2
click at [580, 241] on label "Marital Status" at bounding box center [571, 237] width 53 height 13
click at [578, 250] on select "Select Single Married Separated Divorced Widowed" at bounding box center [588, 256] width 87 height 24
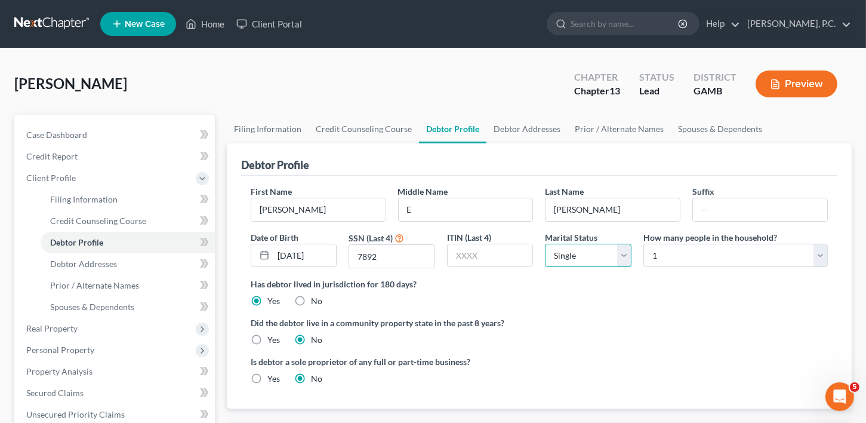
select select "3"
click at [545, 244] on select "Select Single Married Separated Divorced Widowed" at bounding box center [588, 256] width 87 height 24
click at [670, 264] on select "Select 1 2 3 4 5 6 7 8 9 10 11 12 13 14 15 16 17 18 19 20" at bounding box center [735, 256] width 184 height 24
select select "1"
click at [643, 244] on select "Select 1 2 3 4 5 6 7 8 9 10 11 12 13 14 15 16 17 18 19 20" at bounding box center [735, 256] width 184 height 24
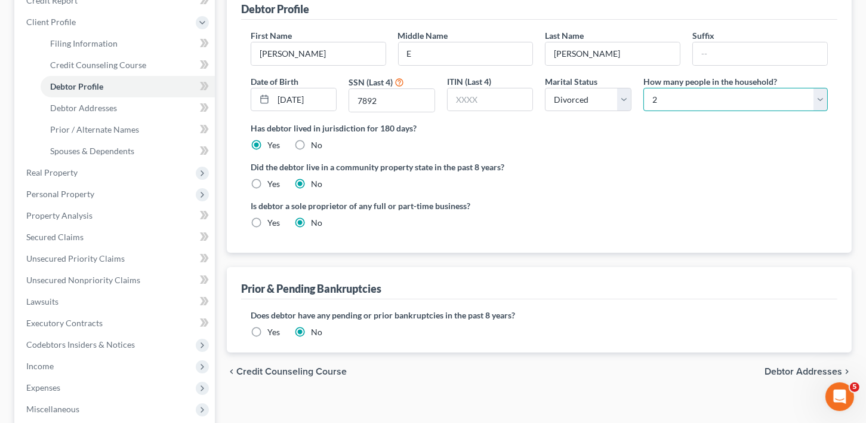
scroll to position [208, 0]
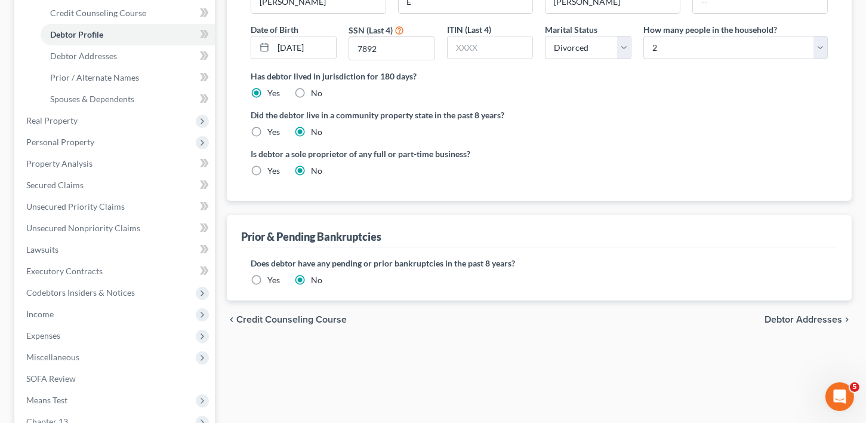
click at [800, 319] on span "Debtor Addresses" at bounding box center [804, 320] width 78 height 10
select select "0"
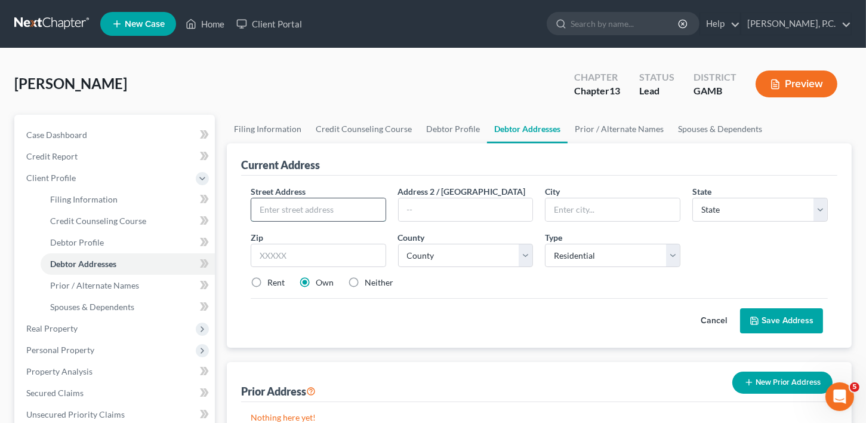
click at [275, 202] on input "text" at bounding box center [318, 209] width 134 height 23
click at [288, 210] on input "[STREET_ADDRESS]" at bounding box center [318, 209] width 134 height 23
type input "[STREET_ADDRESS][PERSON_NAME]"
click at [574, 213] on input "text" at bounding box center [613, 209] width 134 height 23
type input "[PERSON_NAME] [PERSON_NAME]"
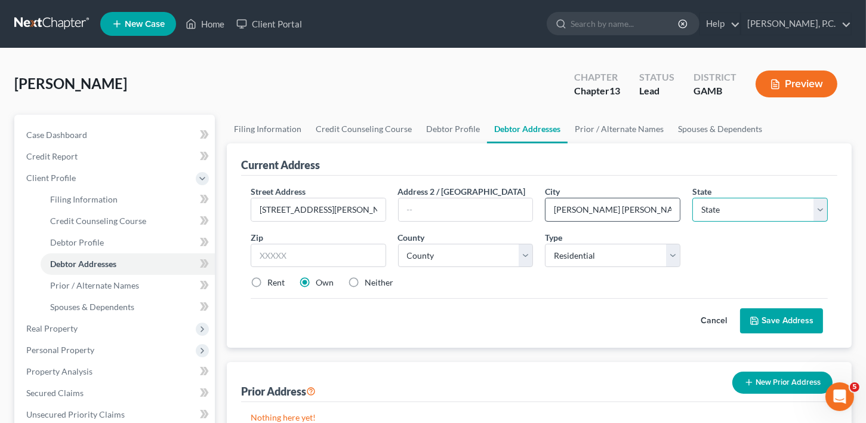
select select "10"
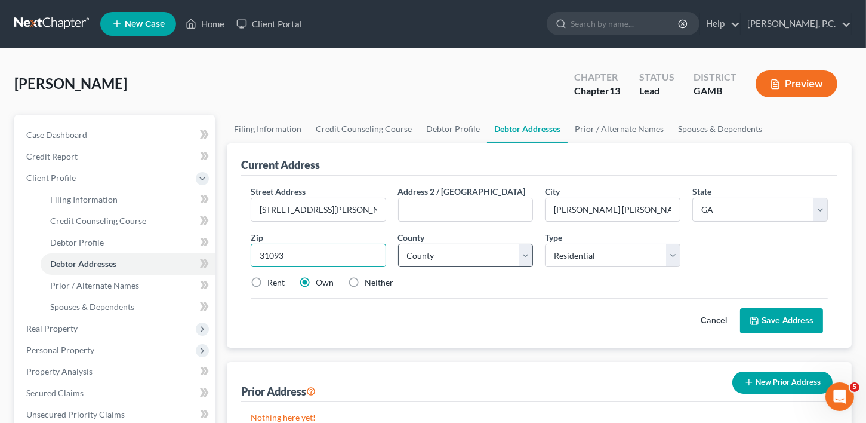
type input "31093"
click at [446, 261] on select "County [GEOGRAPHIC_DATA] [GEOGRAPHIC_DATA] [GEOGRAPHIC_DATA] [GEOGRAPHIC_DATA] …" at bounding box center [466, 256] width 136 height 24
select select "75"
drag, startPoint x: 781, startPoint y: 313, endPoint x: 861, endPoint y: 221, distance: 121.0
click at [781, 313] on button "Save Address" at bounding box center [781, 320] width 83 height 25
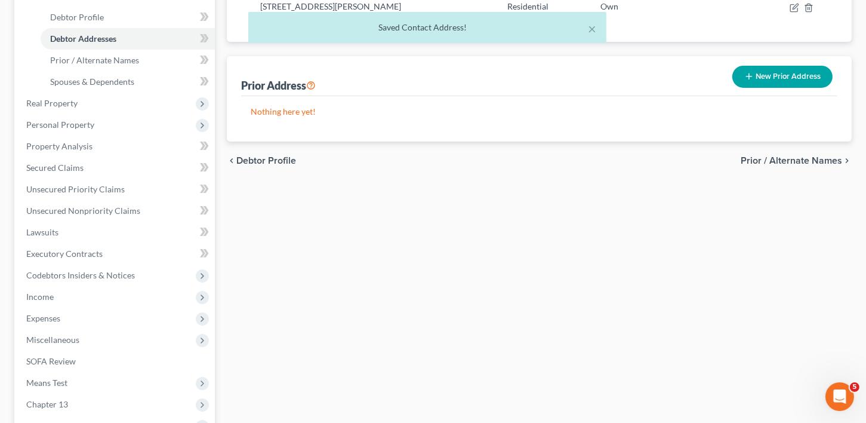
scroll to position [228, 0]
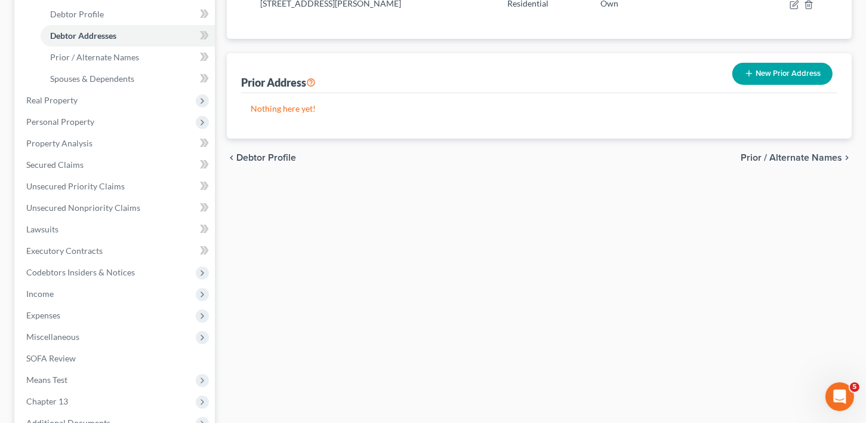
click at [809, 67] on button "New Prior Address" at bounding box center [782, 74] width 100 height 22
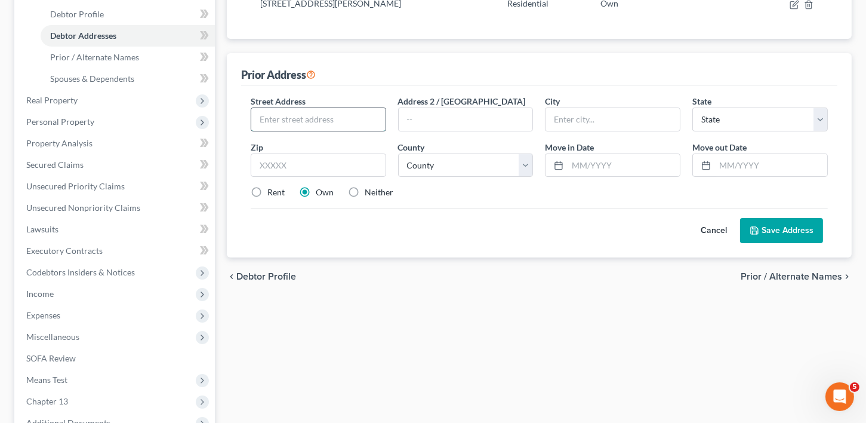
click at [279, 119] on input "text" at bounding box center [318, 119] width 134 height 23
type input "[STREET_ADDRESS]"
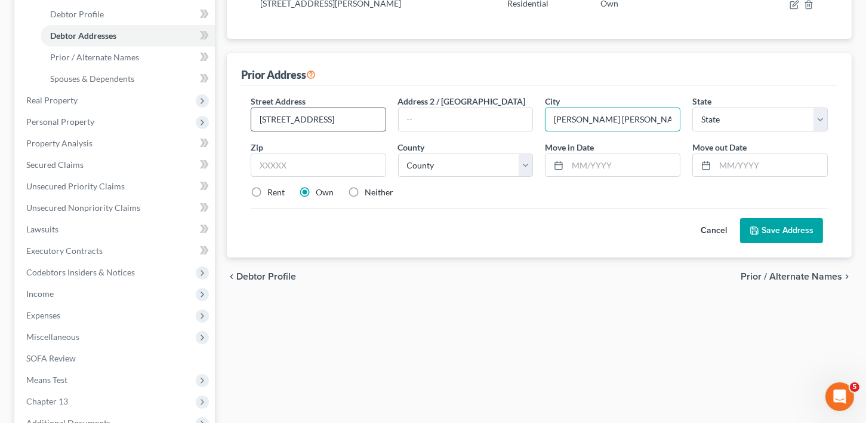
type input "[PERSON_NAME] [PERSON_NAME]"
select select "10"
type input "31093"
click at [458, 174] on select "County [GEOGRAPHIC_DATA] [GEOGRAPHIC_DATA] [GEOGRAPHIC_DATA] [GEOGRAPHIC_DATA] …" at bounding box center [466, 165] width 136 height 24
select select "75"
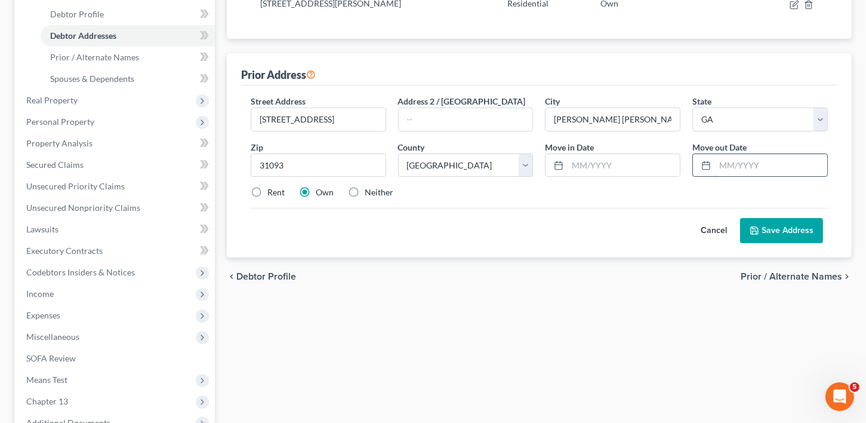
click at [740, 165] on input "text" at bounding box center [771, 165] width 112 height 23
type input "[DATE]"
click at [611, 168] on input "text" at bounding box center [624, 165] width 112 height 23
type input "[DATE]"
click at [783, 230] on button "Save Address" at bounding box center [781, 230] width 83 height 25
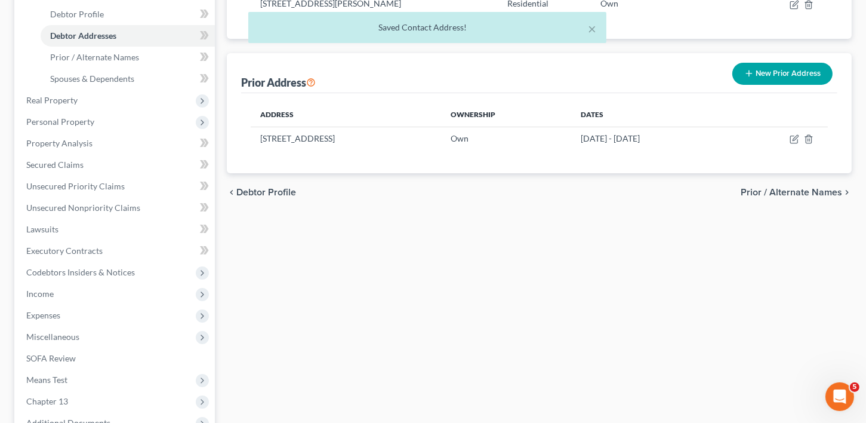
click at [817, 194] on span "Prior / Alternate Names" at bounding box center [791, 192] width 101 height 10
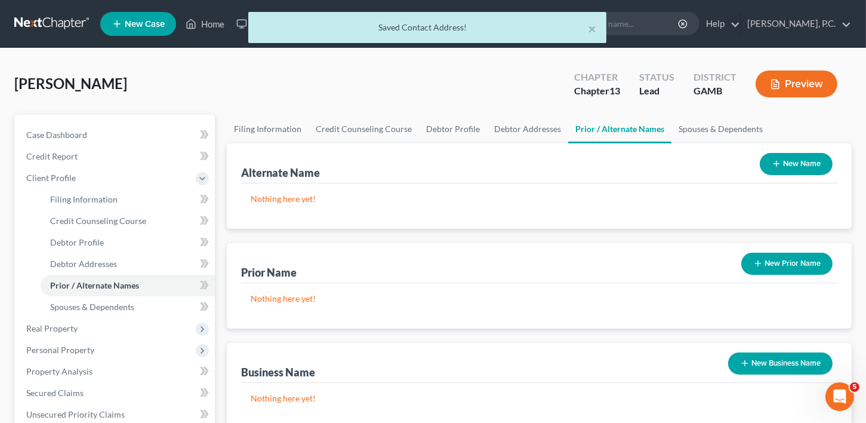
drag, startPoint x: 787, startPoint y: 254, endPoint x: 421, endPoint y: 241, distance: 365.6
click at [787, 255] on button "New Prior Name" at bounding box center [786, 263] width 91 height 22
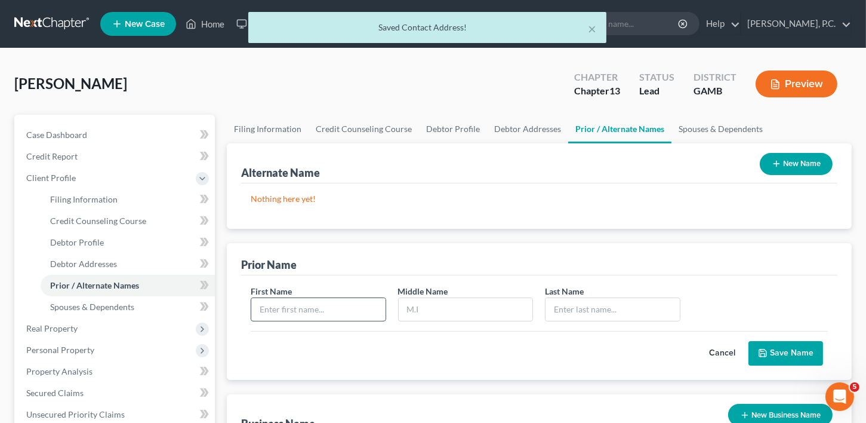
click at [299, 309] on input "text" at bounding box center [318, 309] width 134 height 23
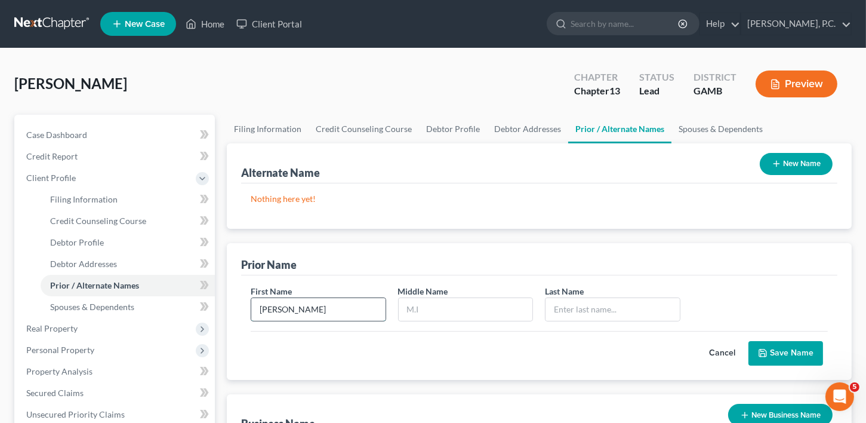
type input "[PERSON_NAME]"
type input "E"
type input "[PERSON_NAME]"
click at [795, 350] on button "Save Name" at bounding box center [786, 353] width 75 height 25
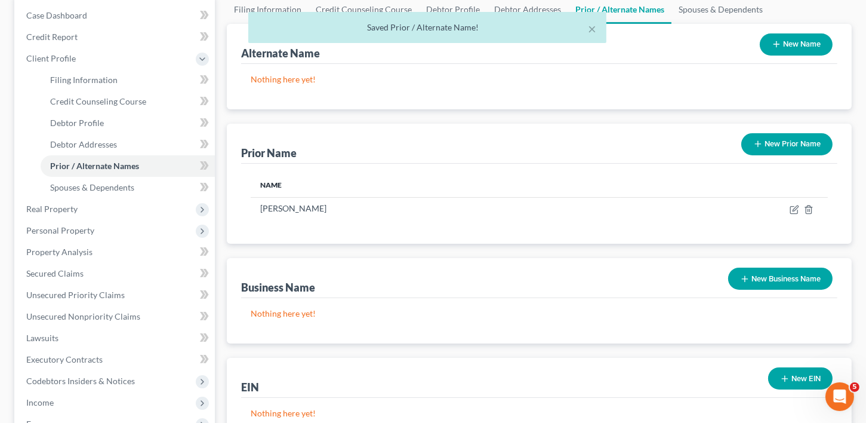
scroll to position [234, 0]
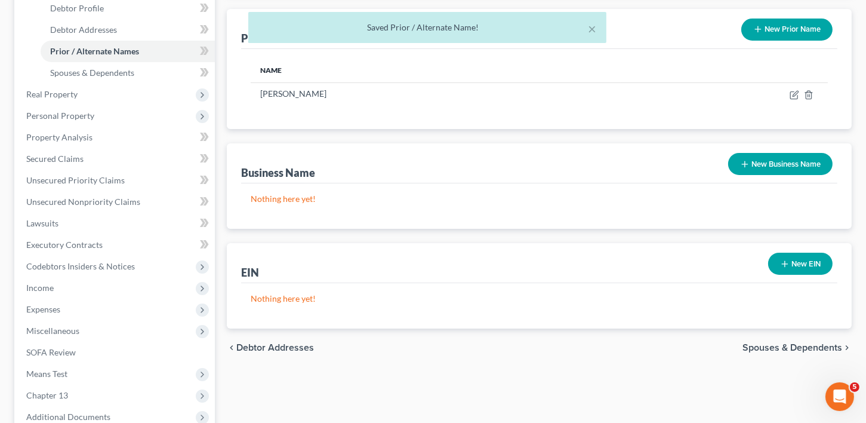
drag, startPoint x: 783, startPoint y: 347, endPoint x: 868, endPoint y: 362, distance: 86.6
click at [785, 348] on span "Spouses & Dependents" at bounding box center [793, 348] width 100 height 10
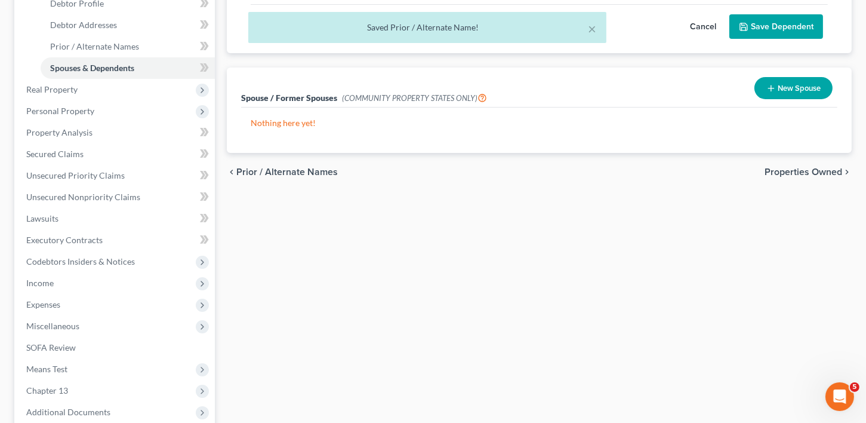
scroll to position [241, 0]
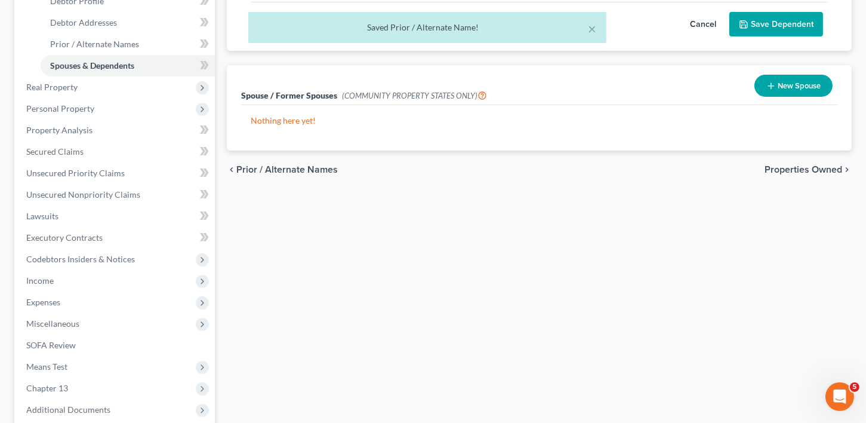
click at [811, 165] on span "Properties Owned" at bounding box center [804, 170] width 78 height 10
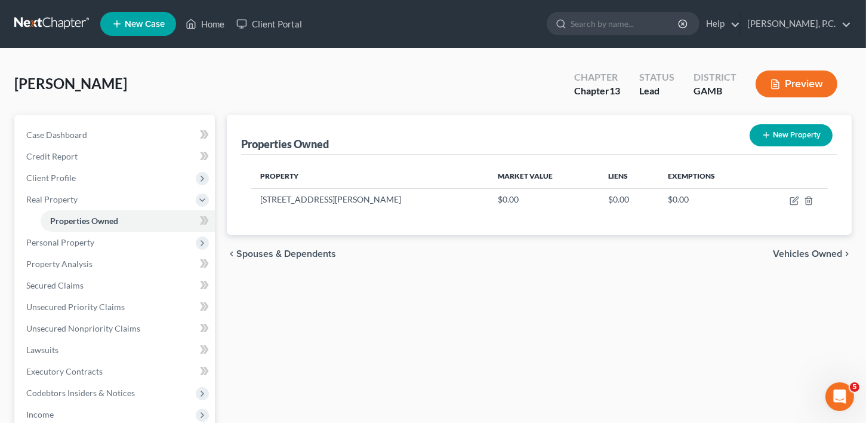
click at [797, 258] on span "Vehicles Owned" at bounding box center [807, 254] width 69 height 10
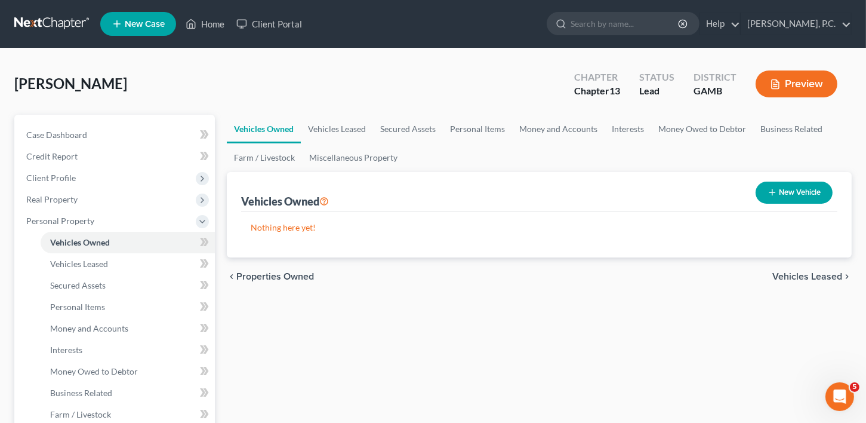
click at [789, 191] on button "New Vehicle" at bounding box center [794, 192] width 77 height 22
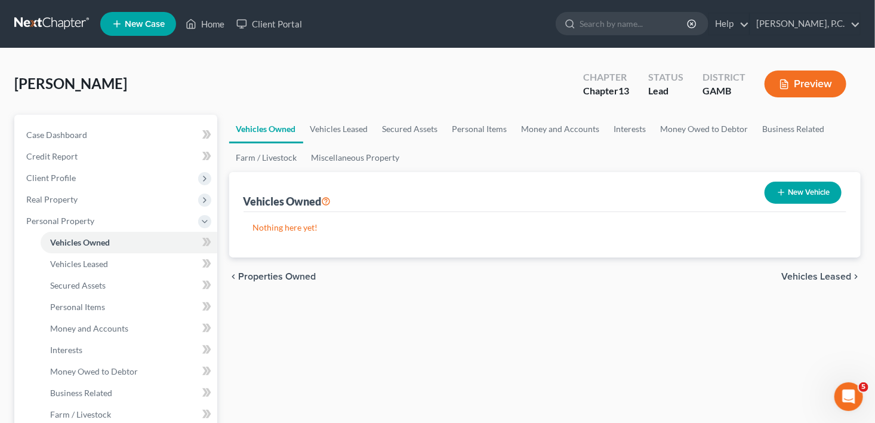
select select "0"
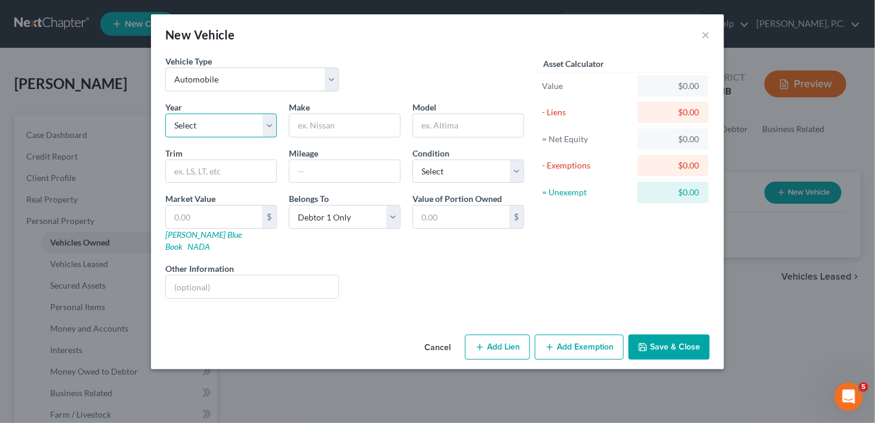
click at [233, 125] on select "Select 2026 2025 2024 2023 2022 2021 2020 2019 2018 2017 2016 2015 2014 2013 20…" at bounding box center [221, 125] width 112 height 24
select select "8"
click at [165, 113] on select "Select 2026 2025 2024 2023 2022 2021 2020 2019 2018 2017 2016 2015 2014 2013 20…" at bounding box center [221, 125] width 112 height 24
click at [316, 132] on input "text" at bounding box center [345, 125] width 110 height 23
type input "Chevrolet"
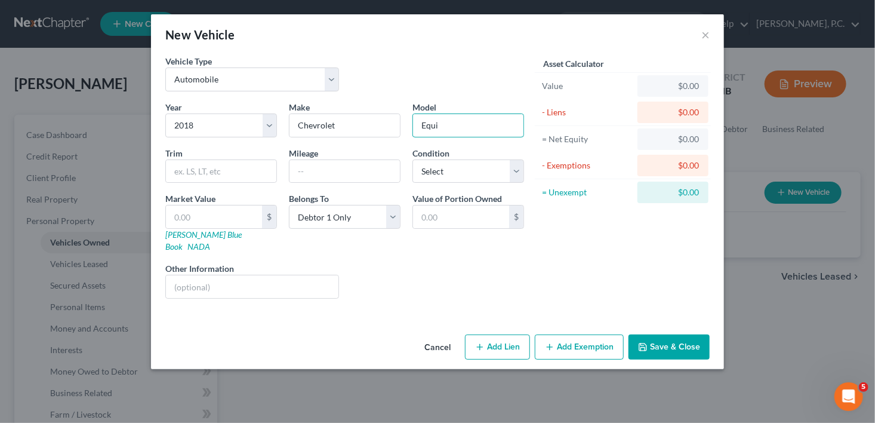
type input "Equinox"
drag, startPoint x: 352, startPoint y: 166, endPoint x: 374, endPoint y: 179, distance: 25.7
click at [352, 166] on input "text" at bounding box center [345, 171] width 110 height 23
click at [678, 335] on button "Save & Close" at bounding box center [669, 346] width 81 height 25
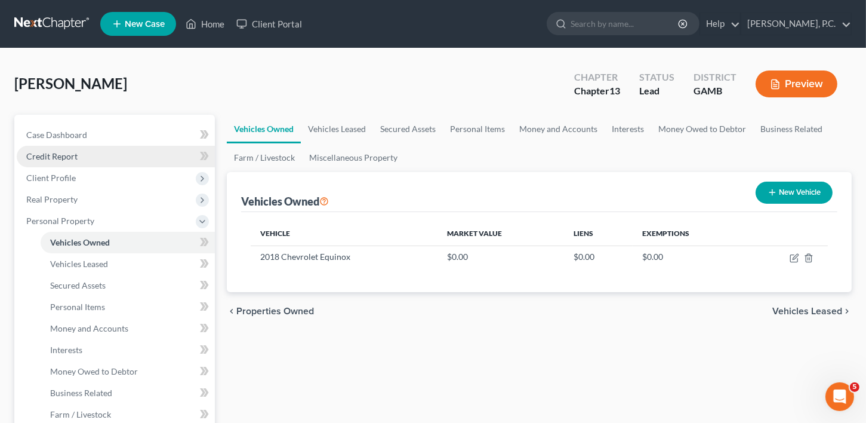
click at [53, 154] on span "Credit Report" at bounding box center [51, 156] width 51 height 10
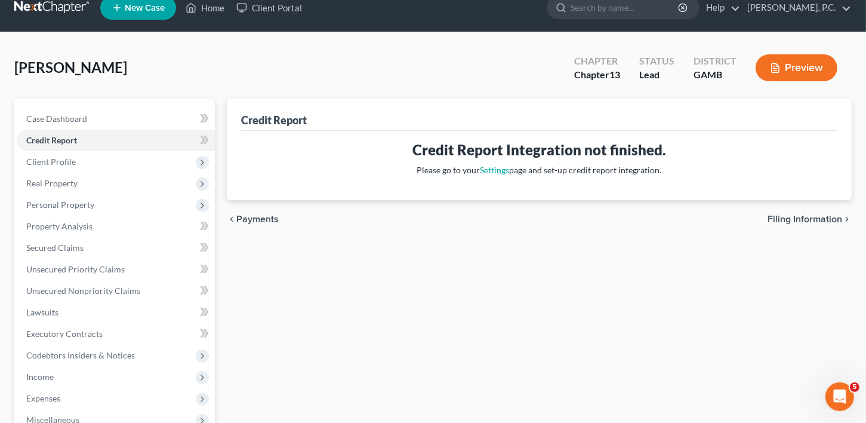
scroll to position [232, 0]
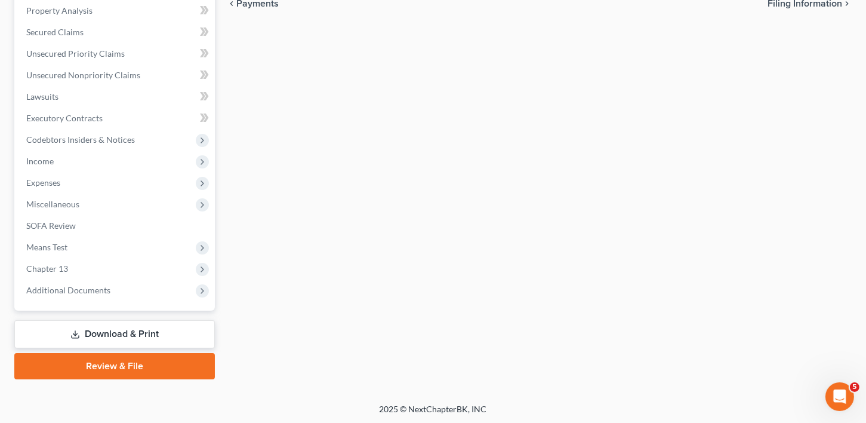
click at [121, 330] on link "Download & Print" at bounding box center [114, 334] width 201 height 28
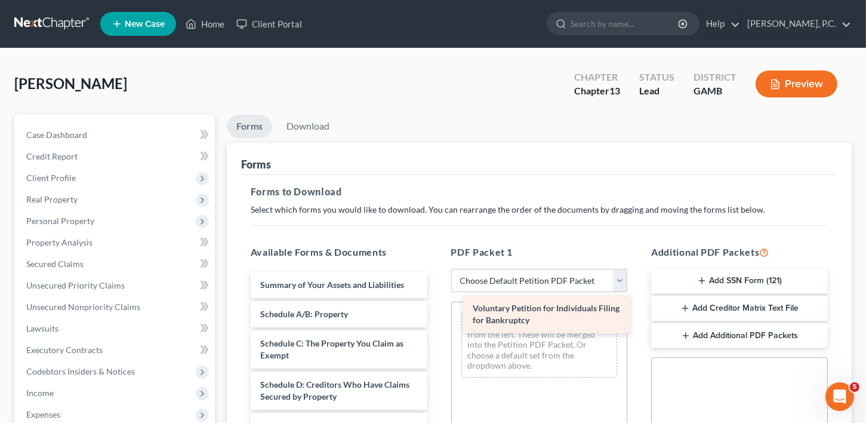
drag, startPoint x: 337, startPoint y: 284, endPoint x: 572, endPoint y: 308, distance: 237.1
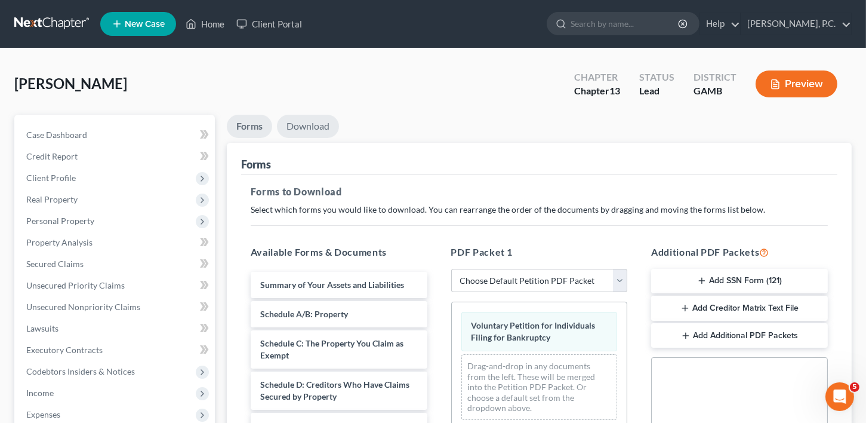
click at [312, 119] on link "Download" at bounding box center [308, 126] width 62 height 23
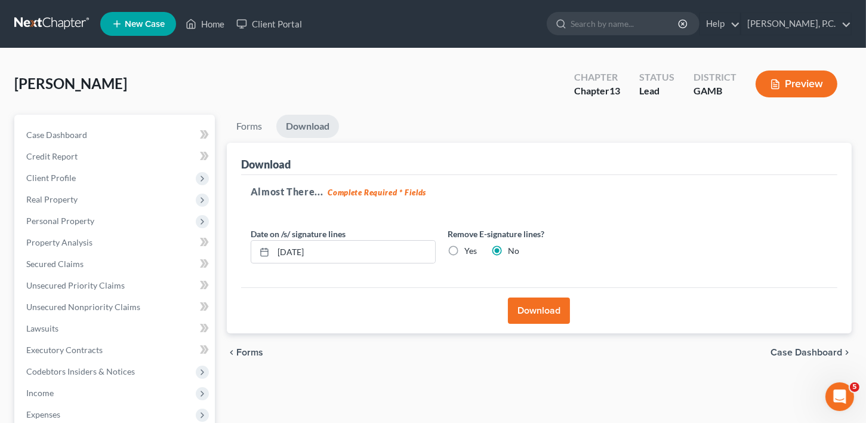
click at [516, 302] on button "Download" at bounding box center [539, 310] width 62 height 26
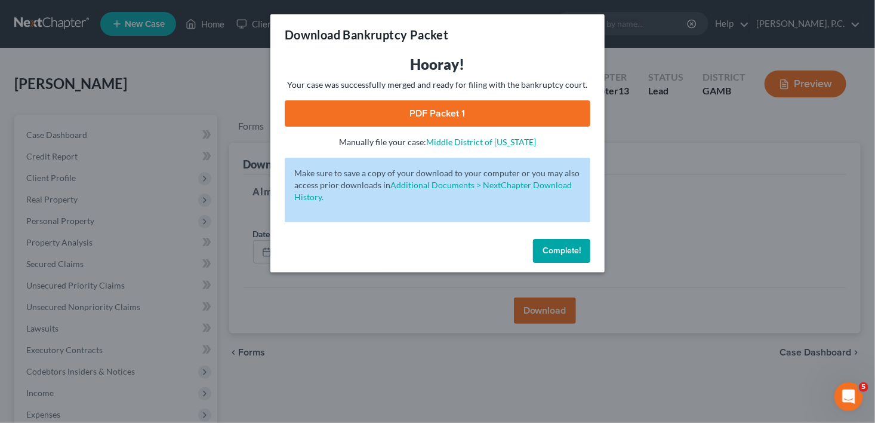
click at [415, 102] on link "PDF Packet 1" at bounding box center [438, 113] width 306 height 26
drag, startPoint x: 575, startPoint y: 248, endPoint x: 345, endPoint y: 105, distance: 270.8
click at [575, 248] on span "Complete!" at bounding box center [562, 250] width 38 height 10
